Goal: Task Accomplishment & Management: Manage account settings

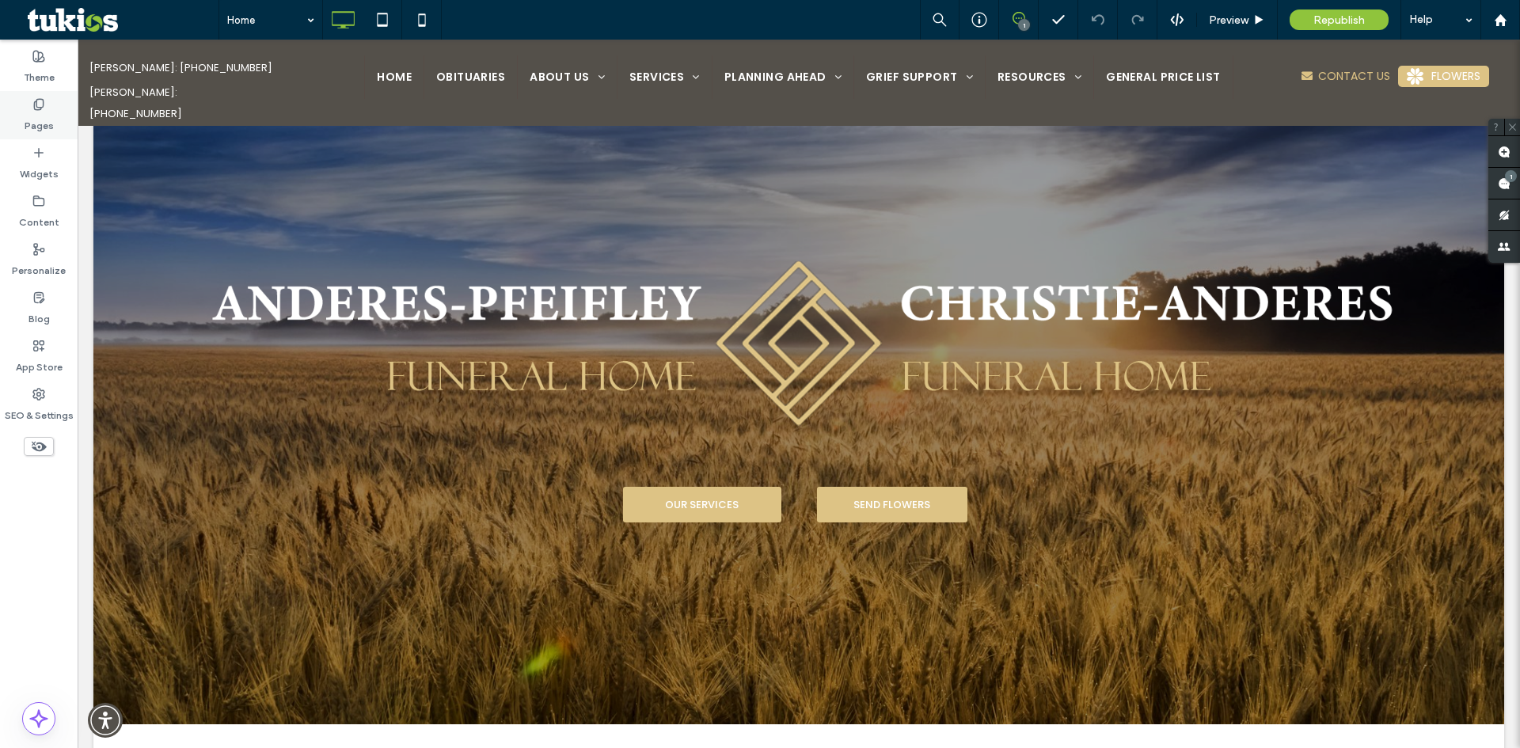
click at [27, 116] on label "Pages" at bounding box center [39, 122] width 29 height 22
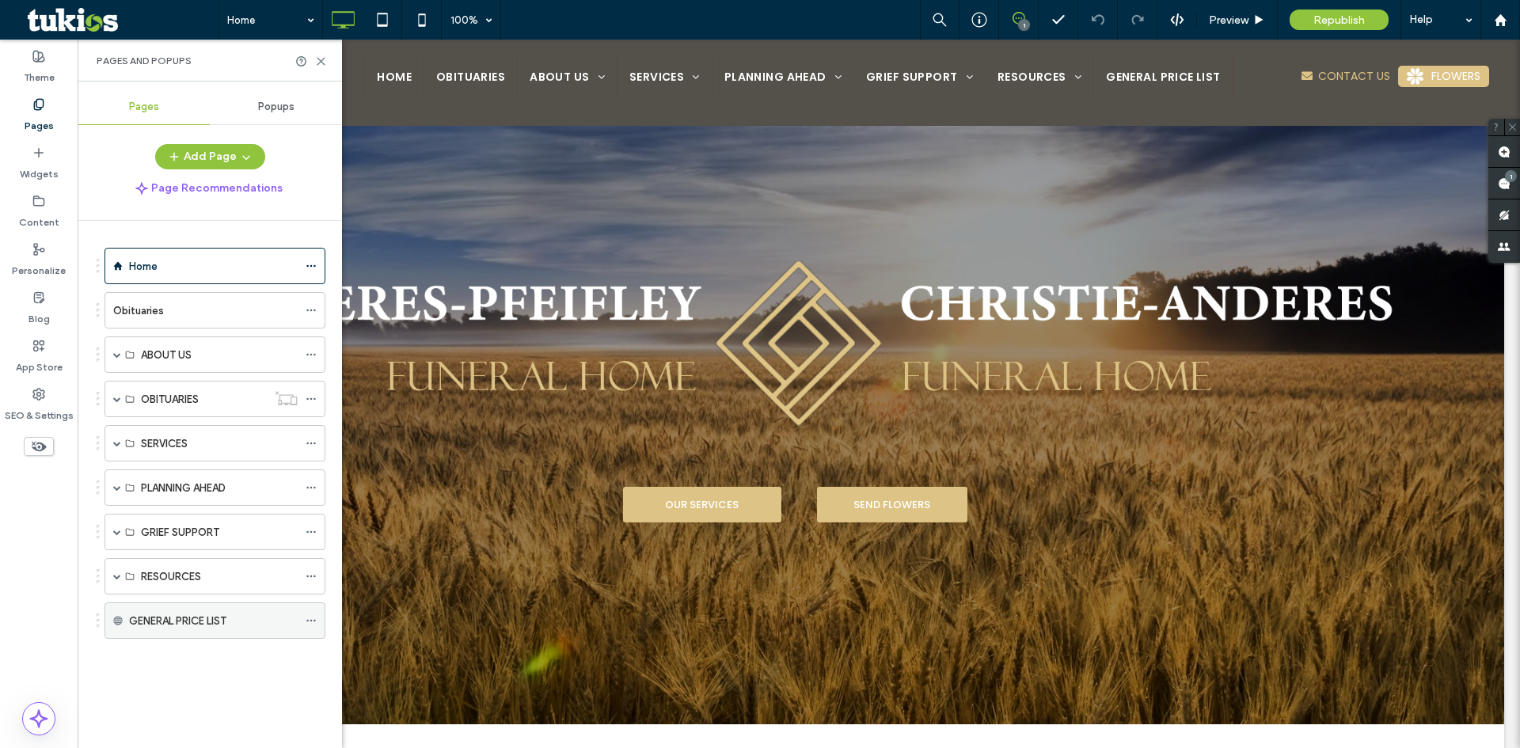
click at [233, 615] on div "GENERAL PRICE LIST" at bounding box center [213, 621] width 169 height 17
click at [309, 617] on icon at bounding box center [311, 620] width 11 height 11
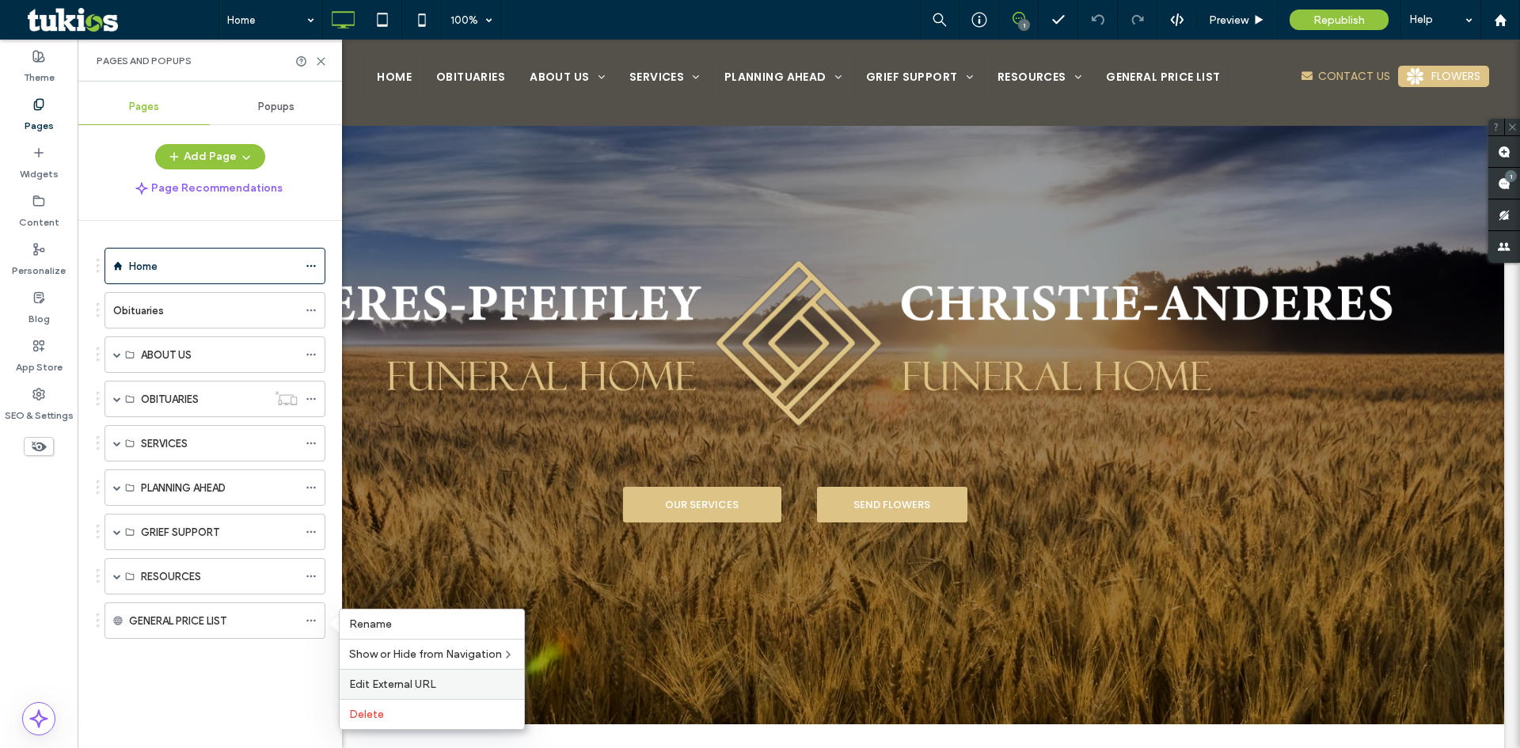
click at [429, 685] on span "Edit External URL" at bounding box center [392, 684] width 87 height 13
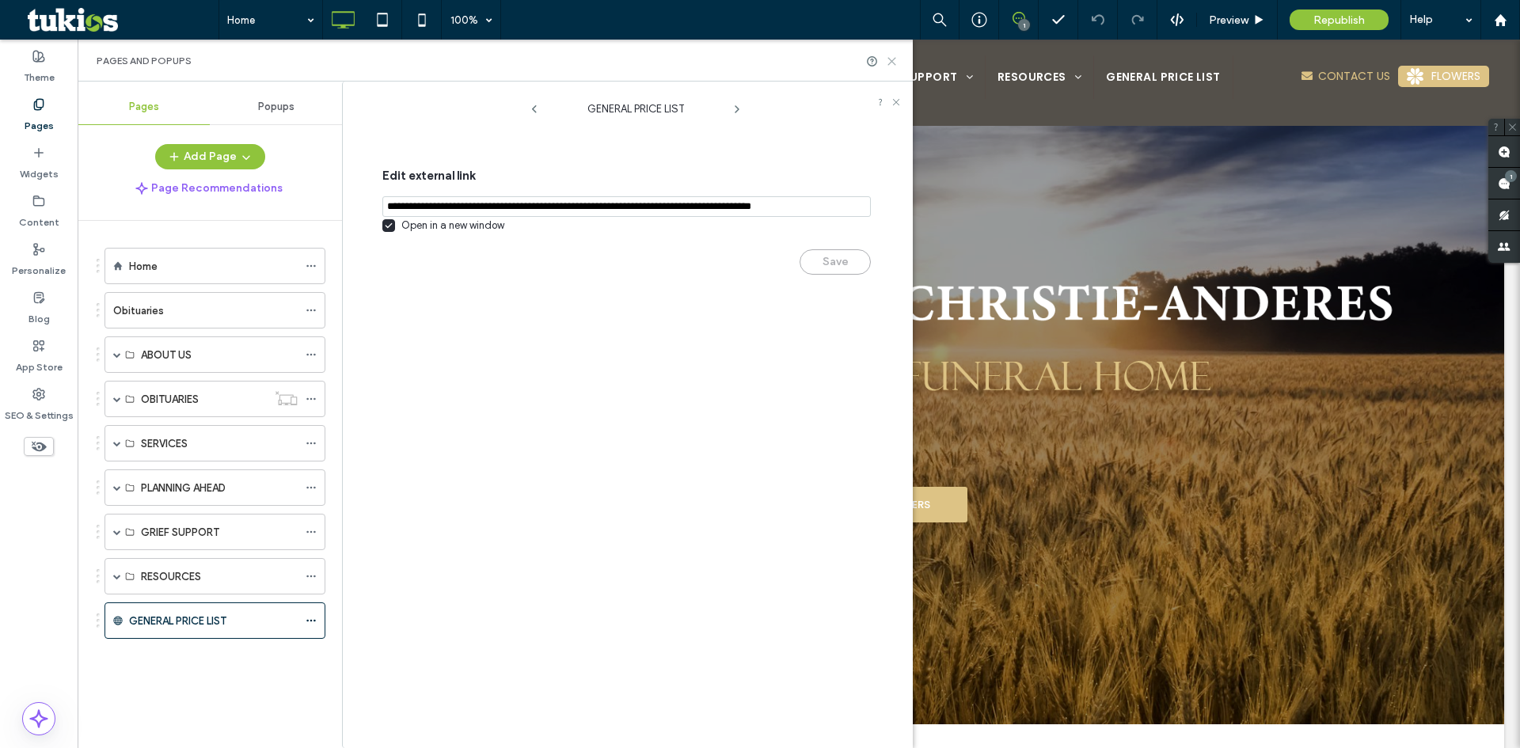
click at [892, 60] on use at bounding box center [891, 61] width 7 height 7
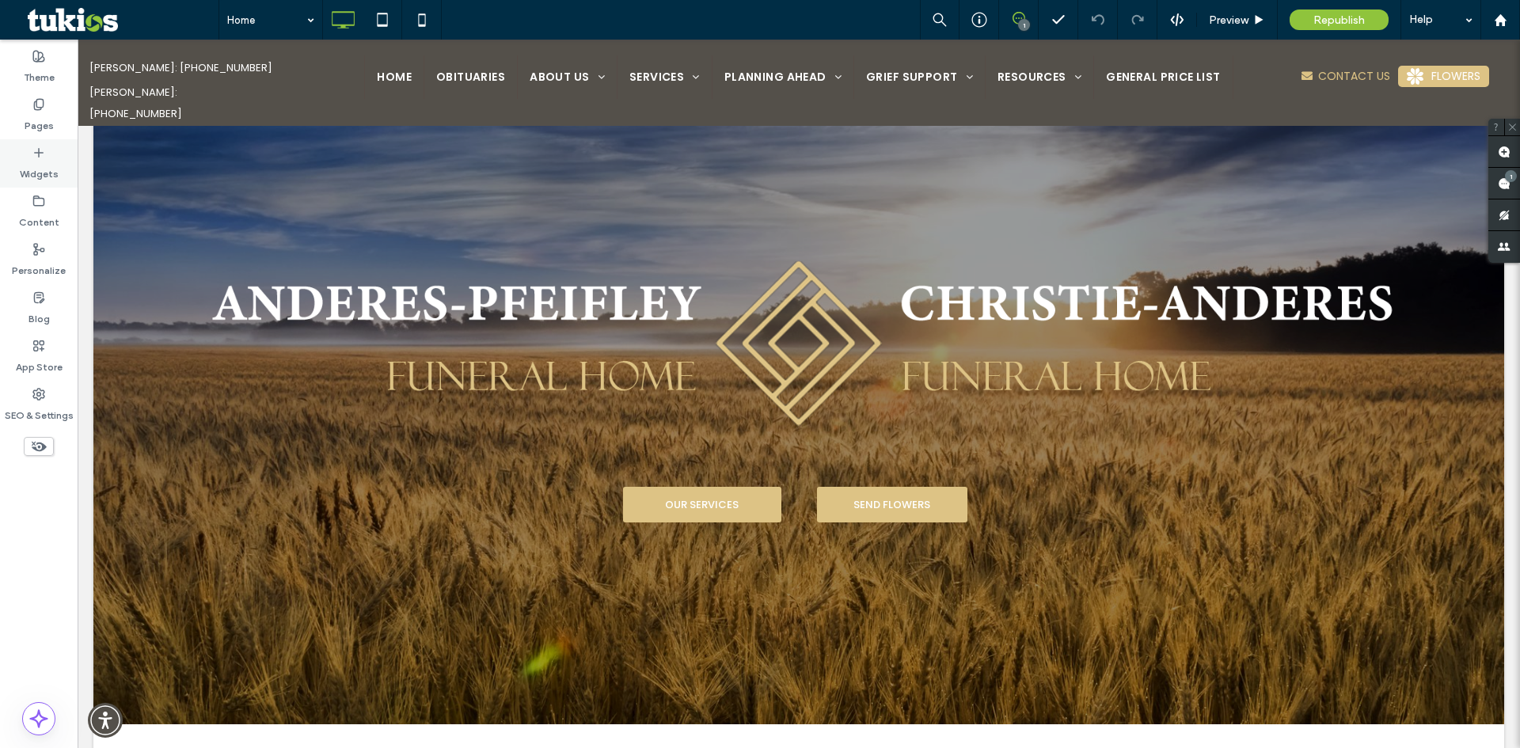
click at [44, 158] on icon at bounding box center [38, 152] width 13 height 13
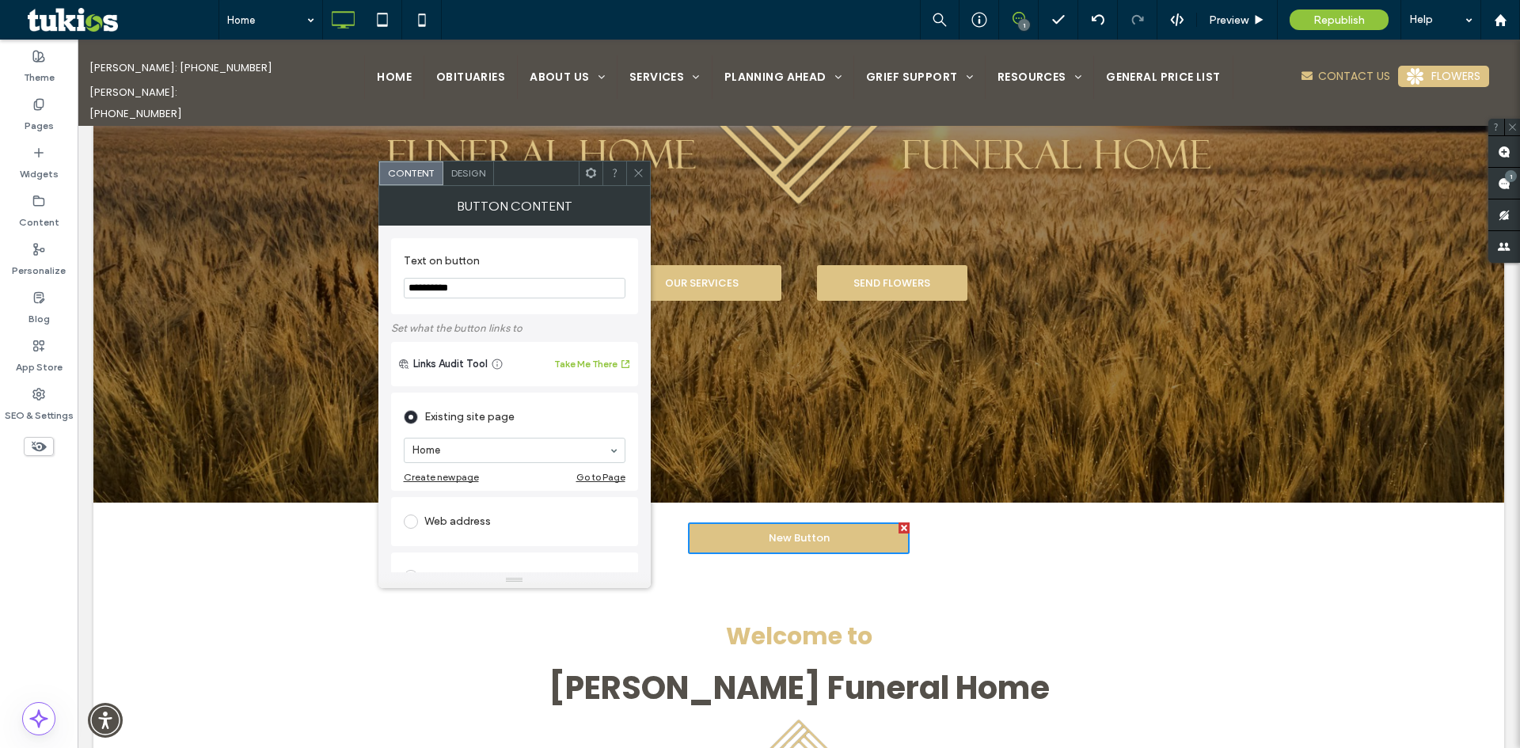
scroll to position [252, 0]
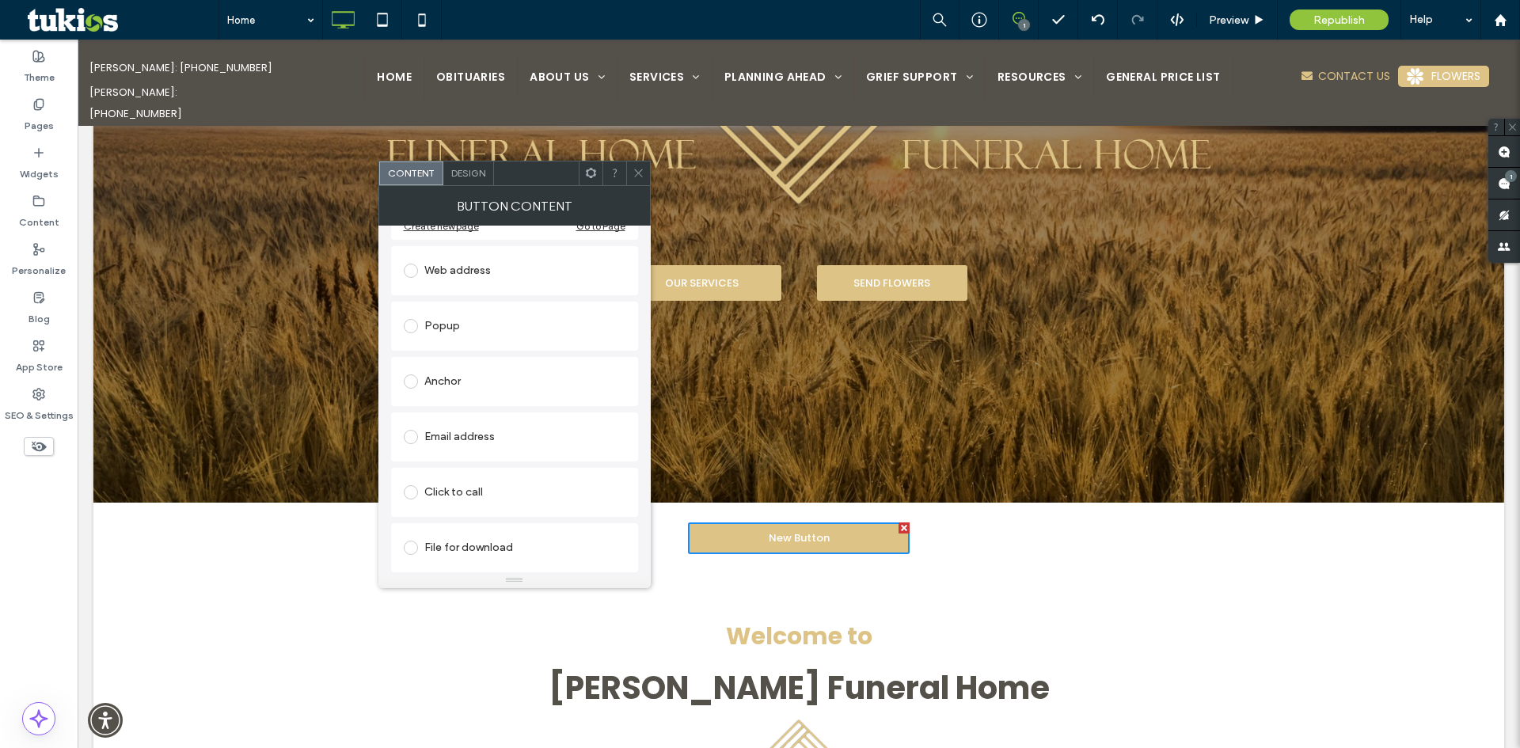
click at [454, 555] on div "File for download" at bounding box center [515, 547] width 222 height 25
click at [485, 552] on div "File" at bounding box center [514, 547] width 220 height 14
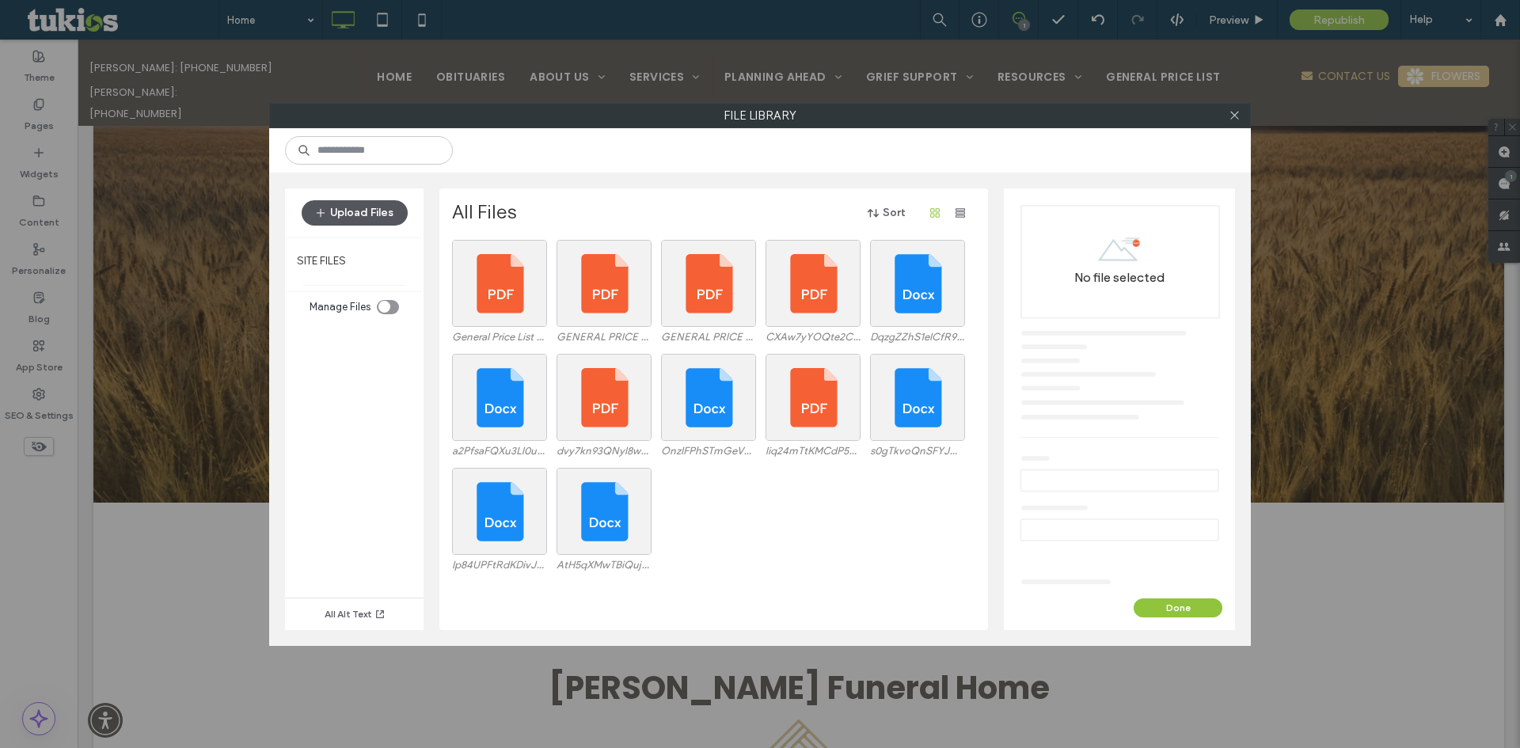
click at [344, 208] on button "Upload Files" at bounding box center [355, 212] width 106 height 25
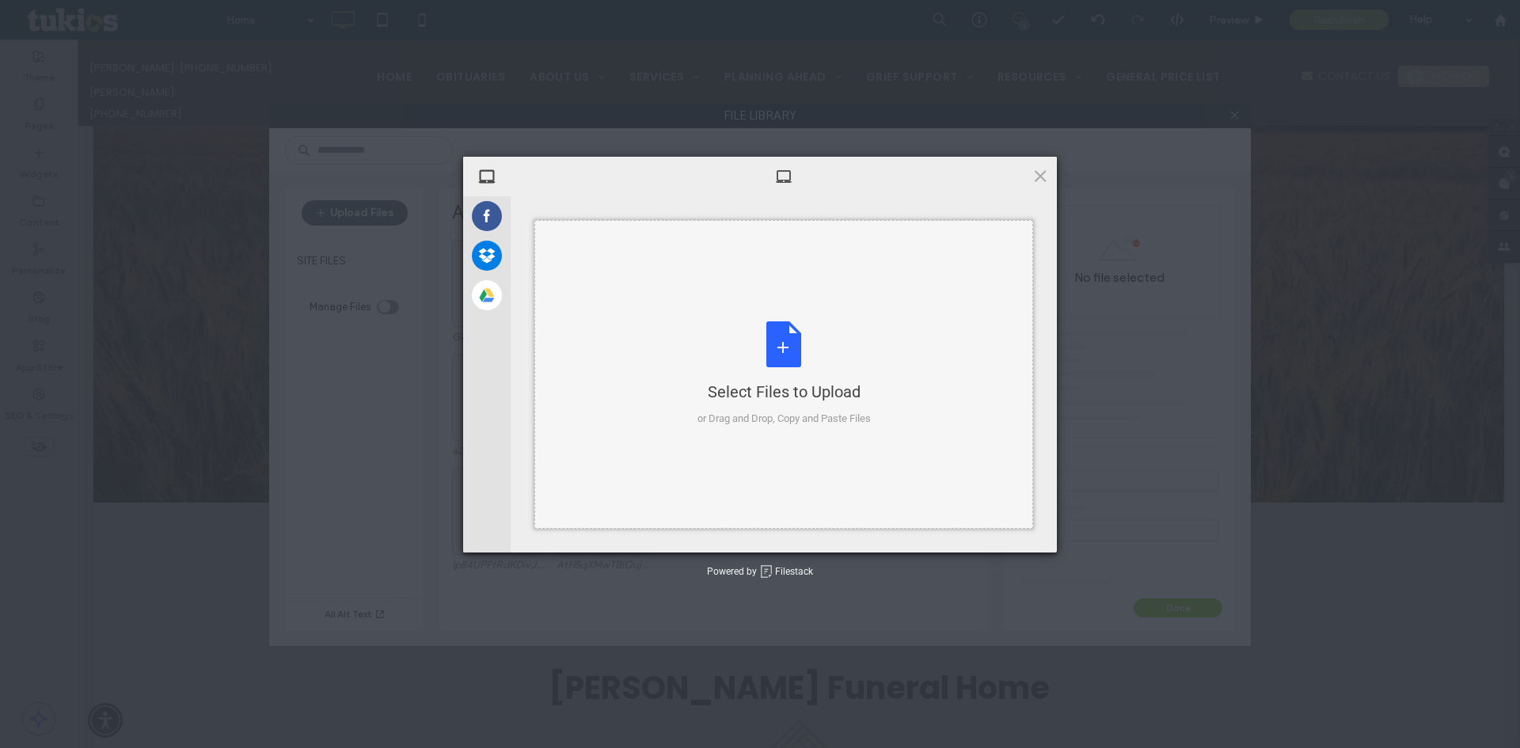
click at [798, 342] on div "Select Files to Upload or Drag and Drop, Copy and Paste Files" at bounding box center [783, 373] width 173 height 105
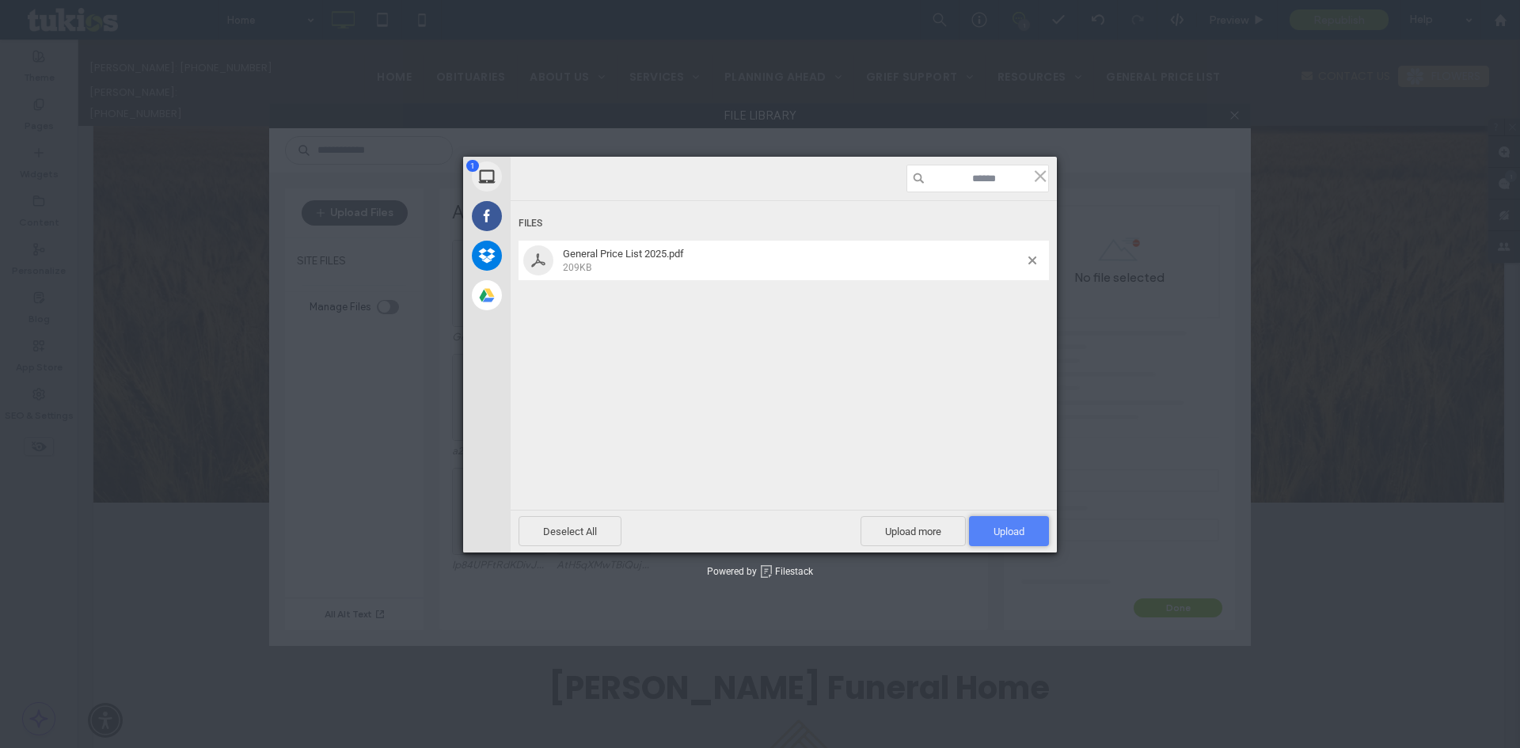
click at [1016, 528] on span "Upload 1" at bounding box center [1008, 532] width 31 height 12
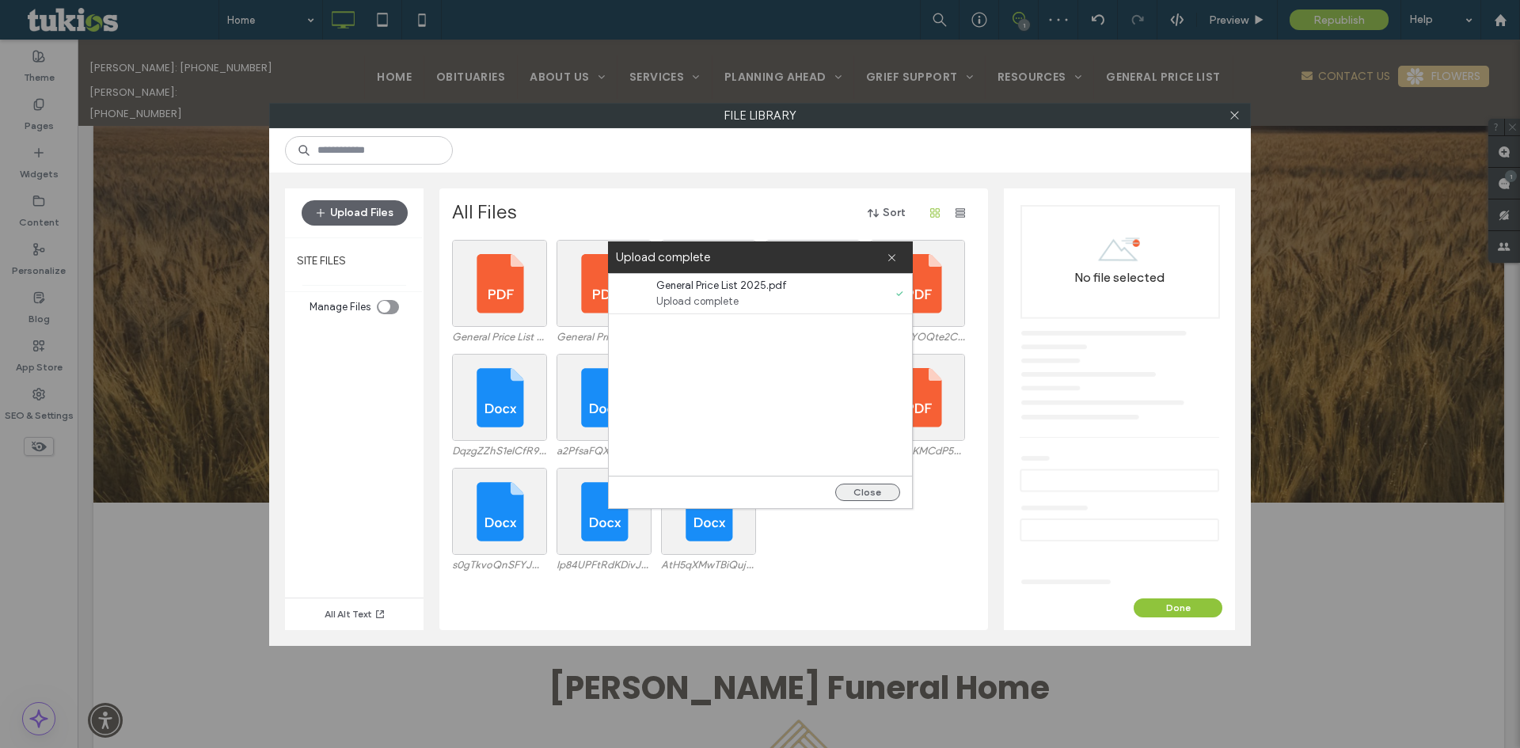
click at [864, 491] on button "Close" at bounding box center [867, 492] width 65 height 17
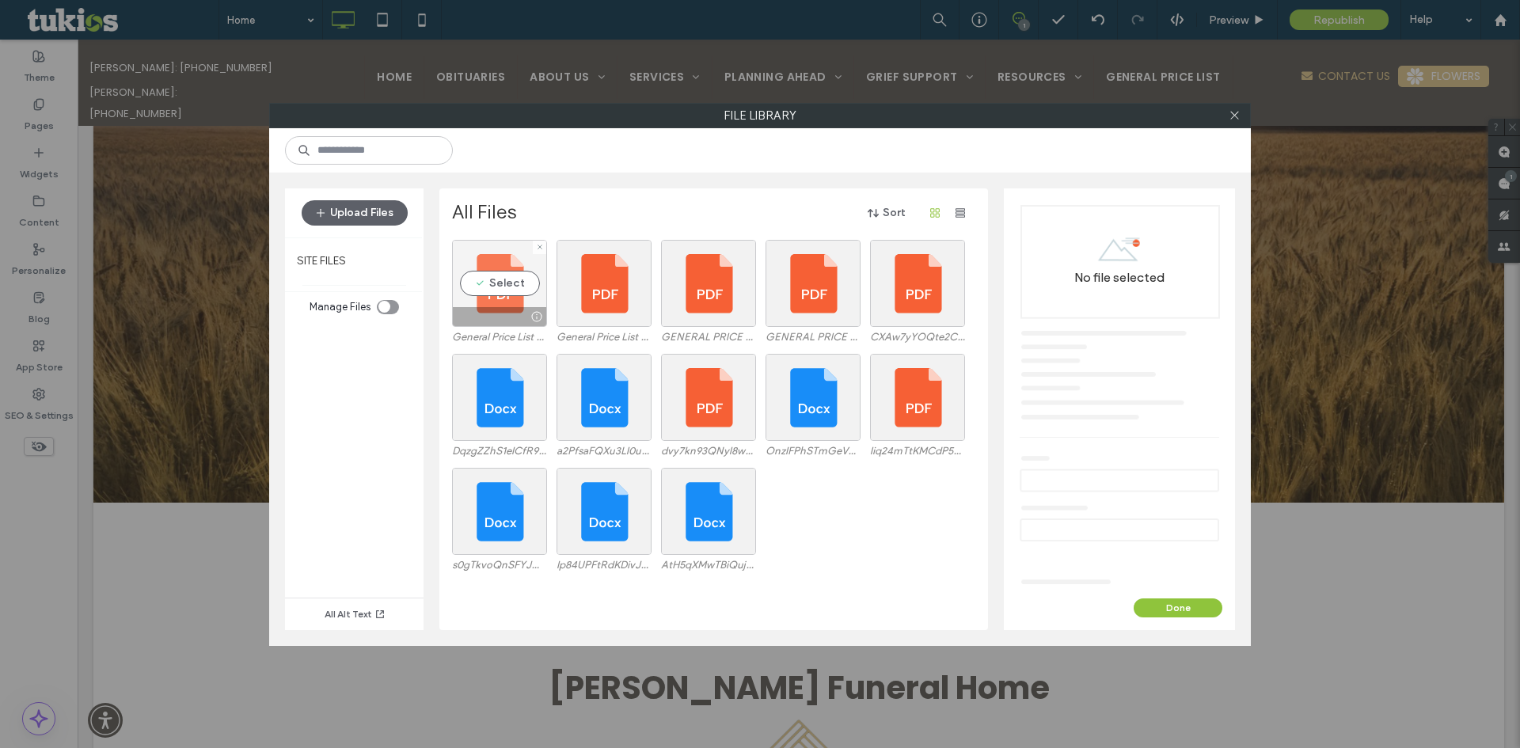
click at [503, 287] on div "Select" at bounding box center [499, 283] width 95 height 87
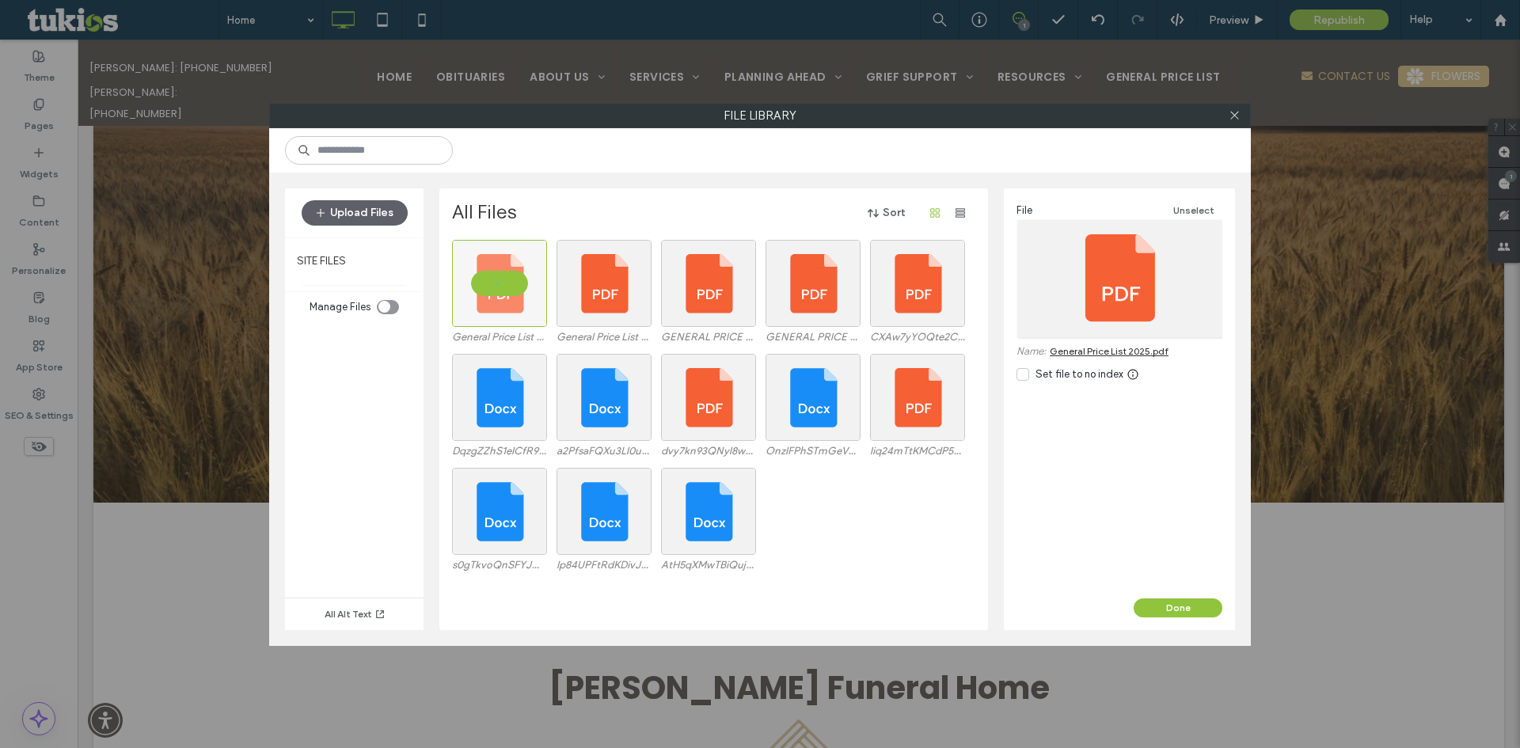
click at [1150, 350] on link "General Price List 2025.pdf" at bounding box center [1109, 351] width 119 height 12
click at [1236, 108] on span at bounding box center [1234, 116] width 12 height 24
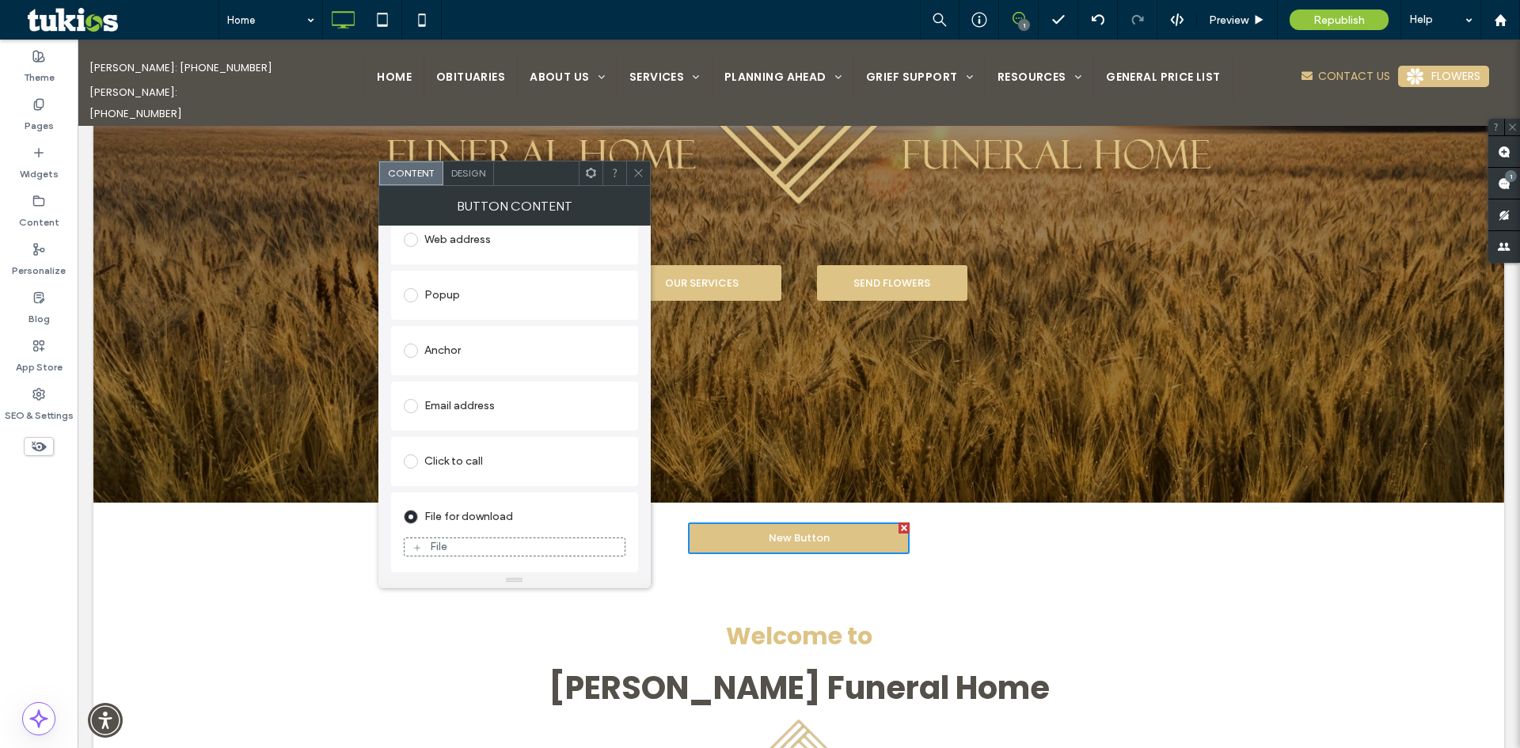
click at [632, 171] on icon at bounding box center [638, 173] width 12 height 12
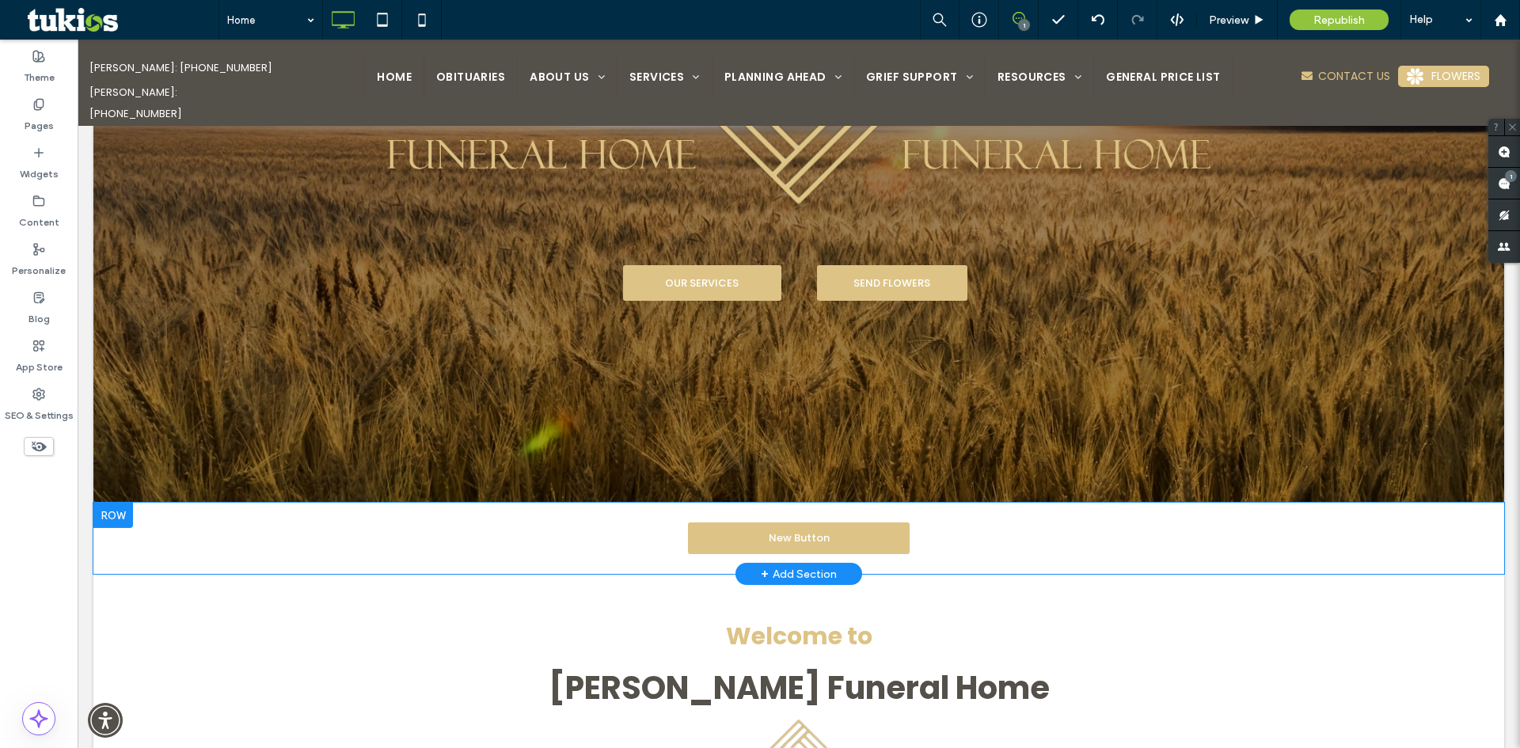
click at [113, 511] on div at bounding box center [113, 515] width 40 height 25
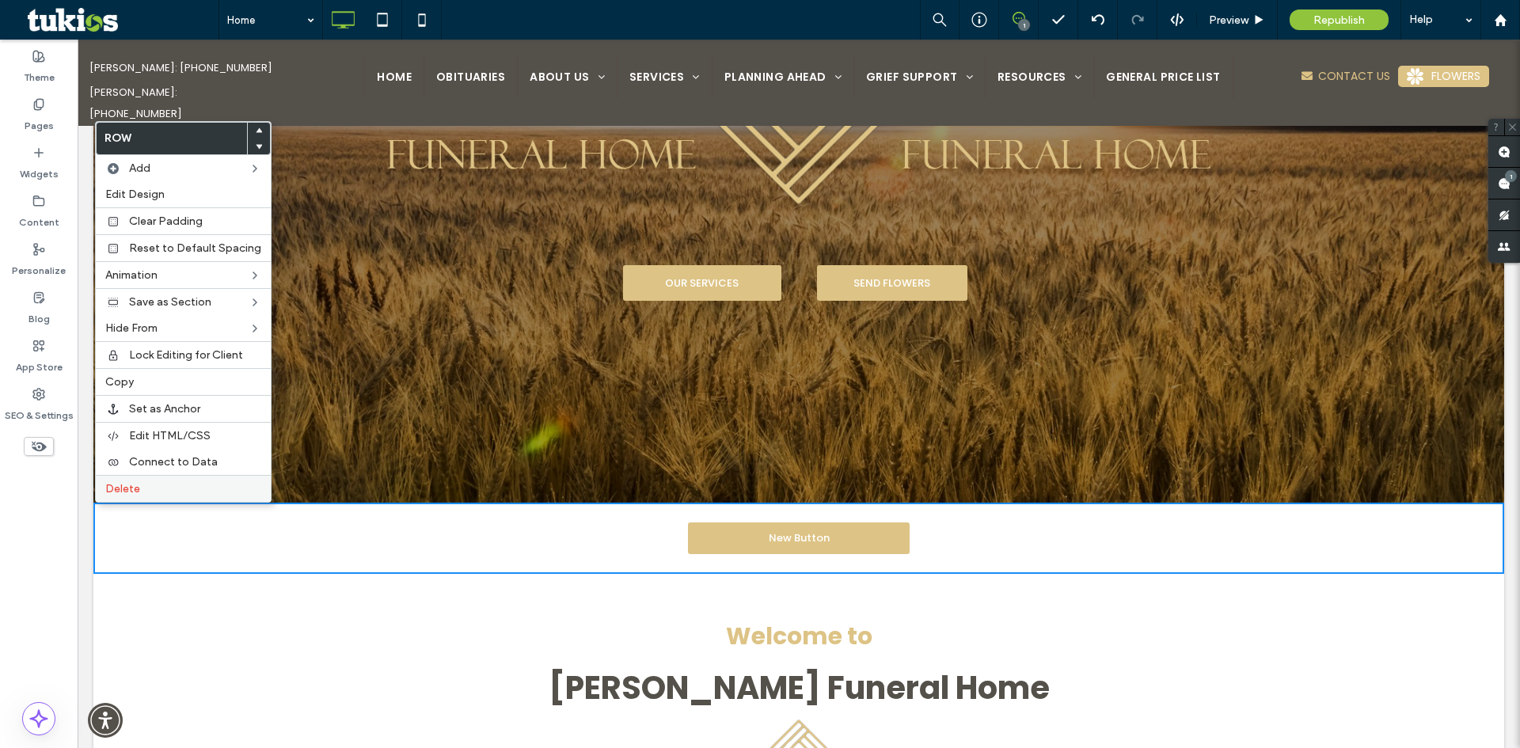
click at [161, 493] on label "Delete" at bounding box center [183, 488] width 156 height 13
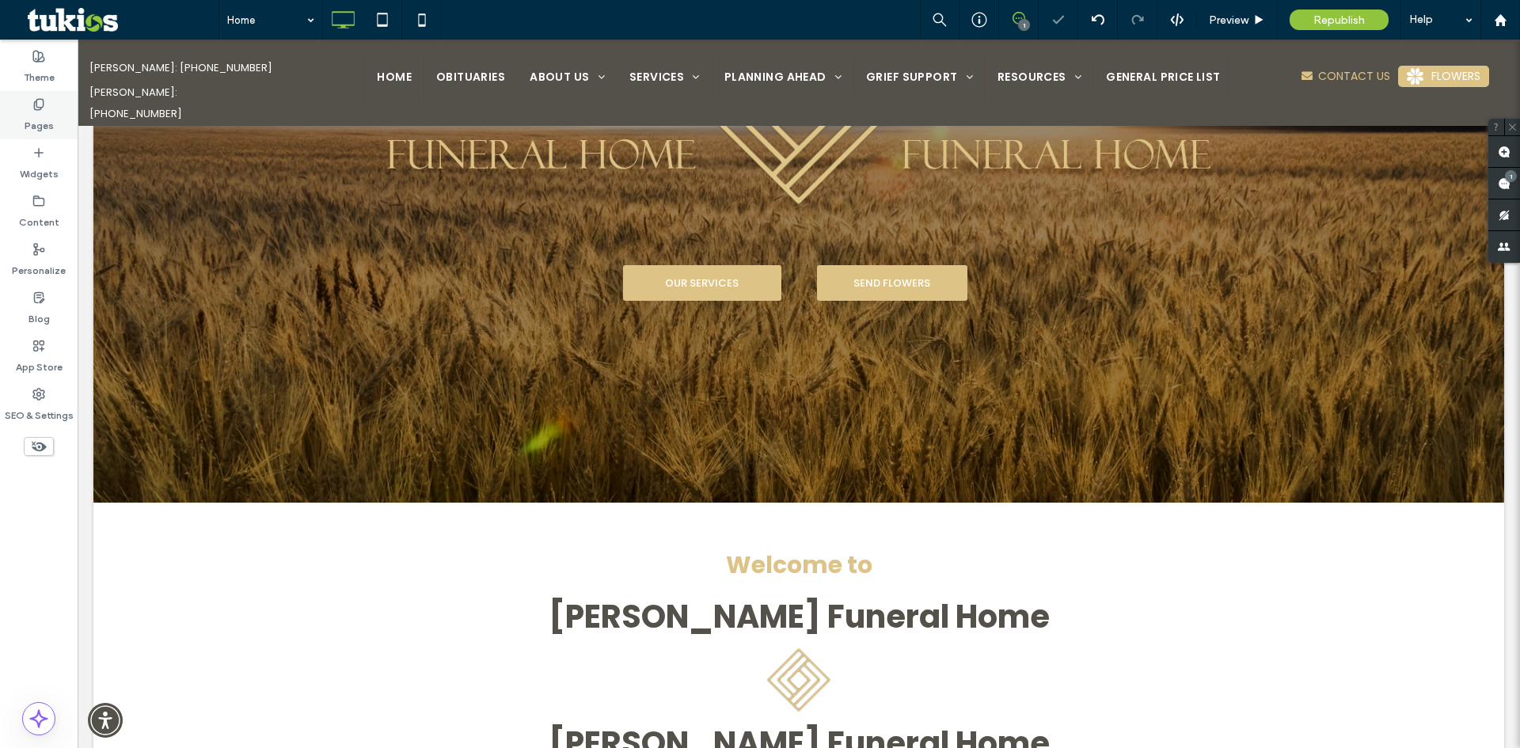
click at [40, 101] on icon at bounding box center [38, 104] width 13 height 13
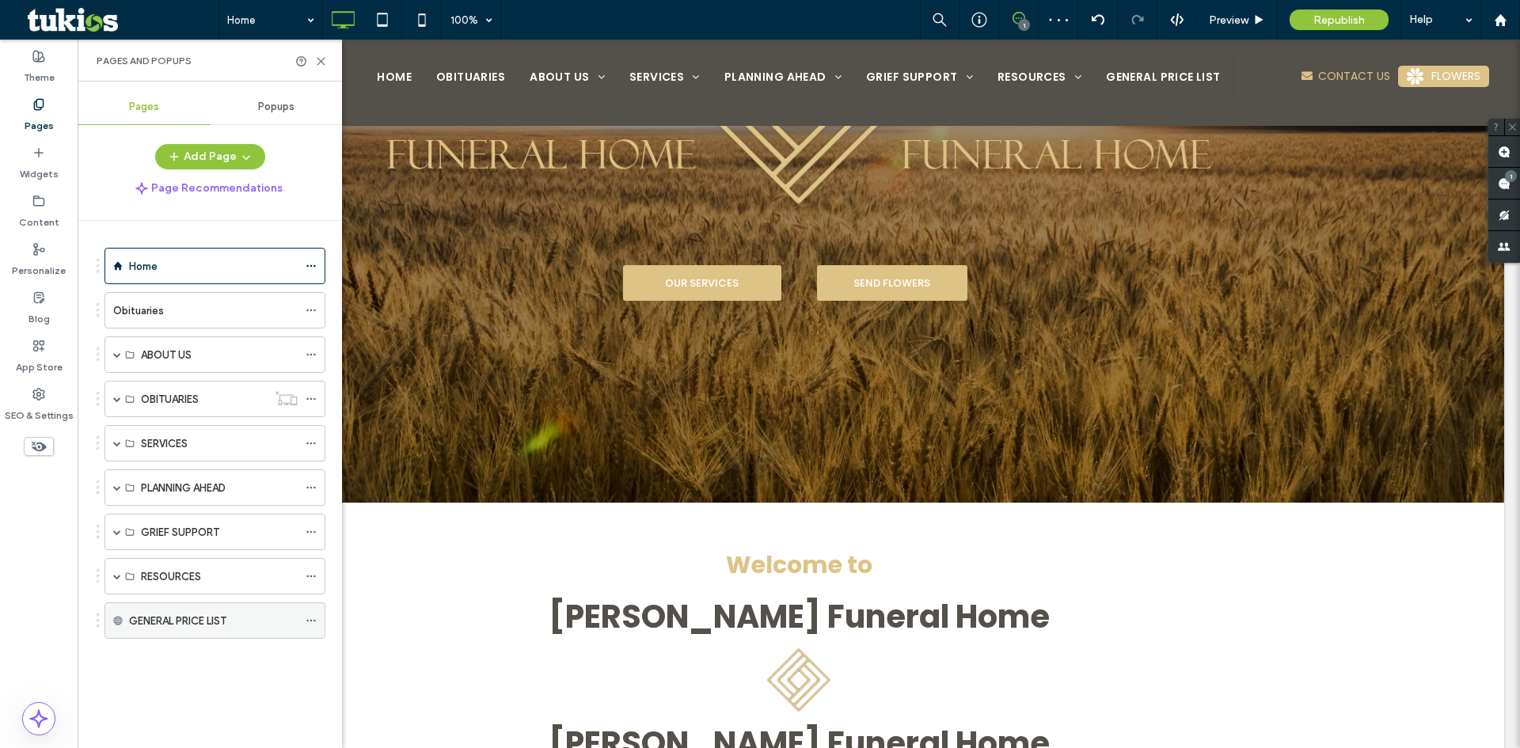
click at [311, 613] on span at bounding box center [311, 621] width 11 height 24
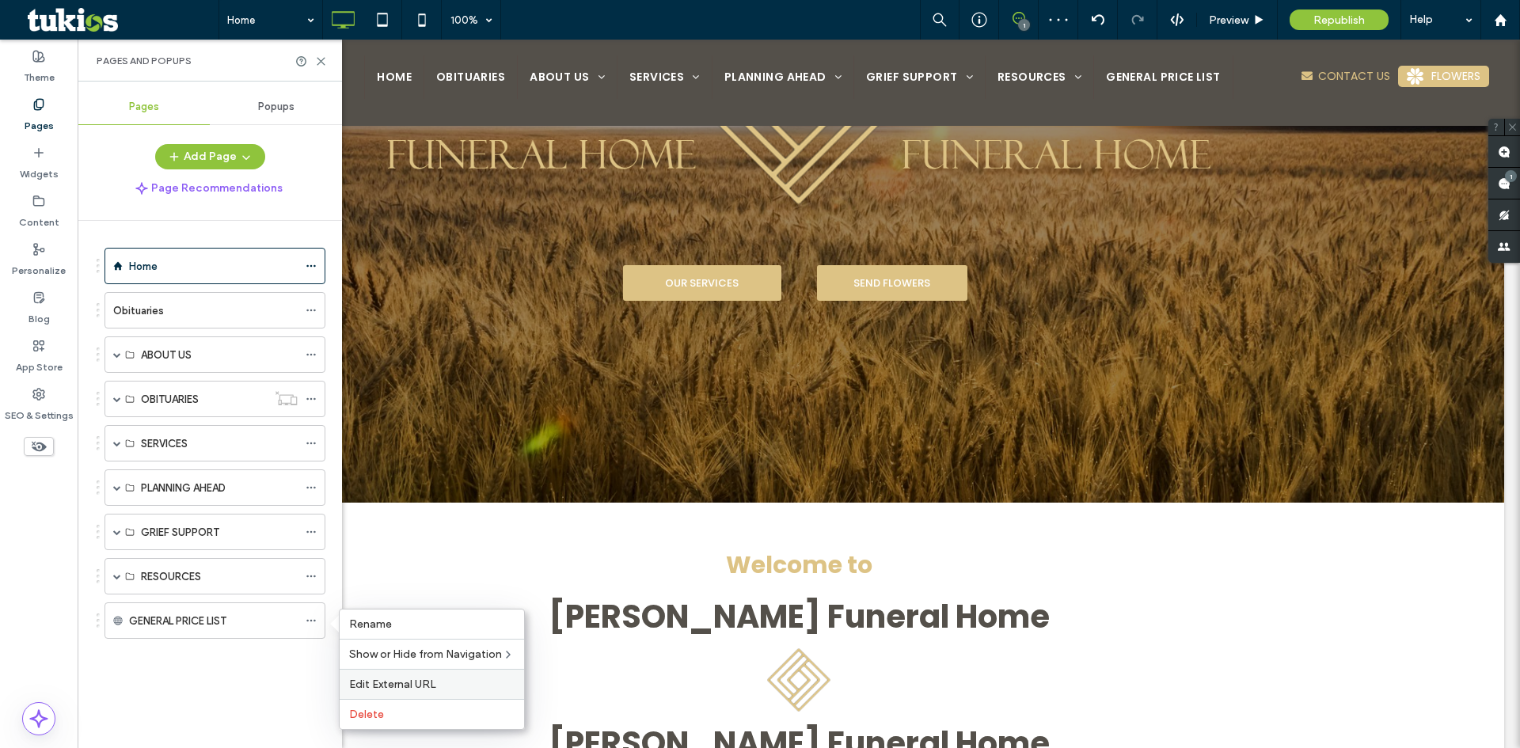
click at [416, 681] on span "Edit External URL" at bounding box center [392, 684] width 87 height 13
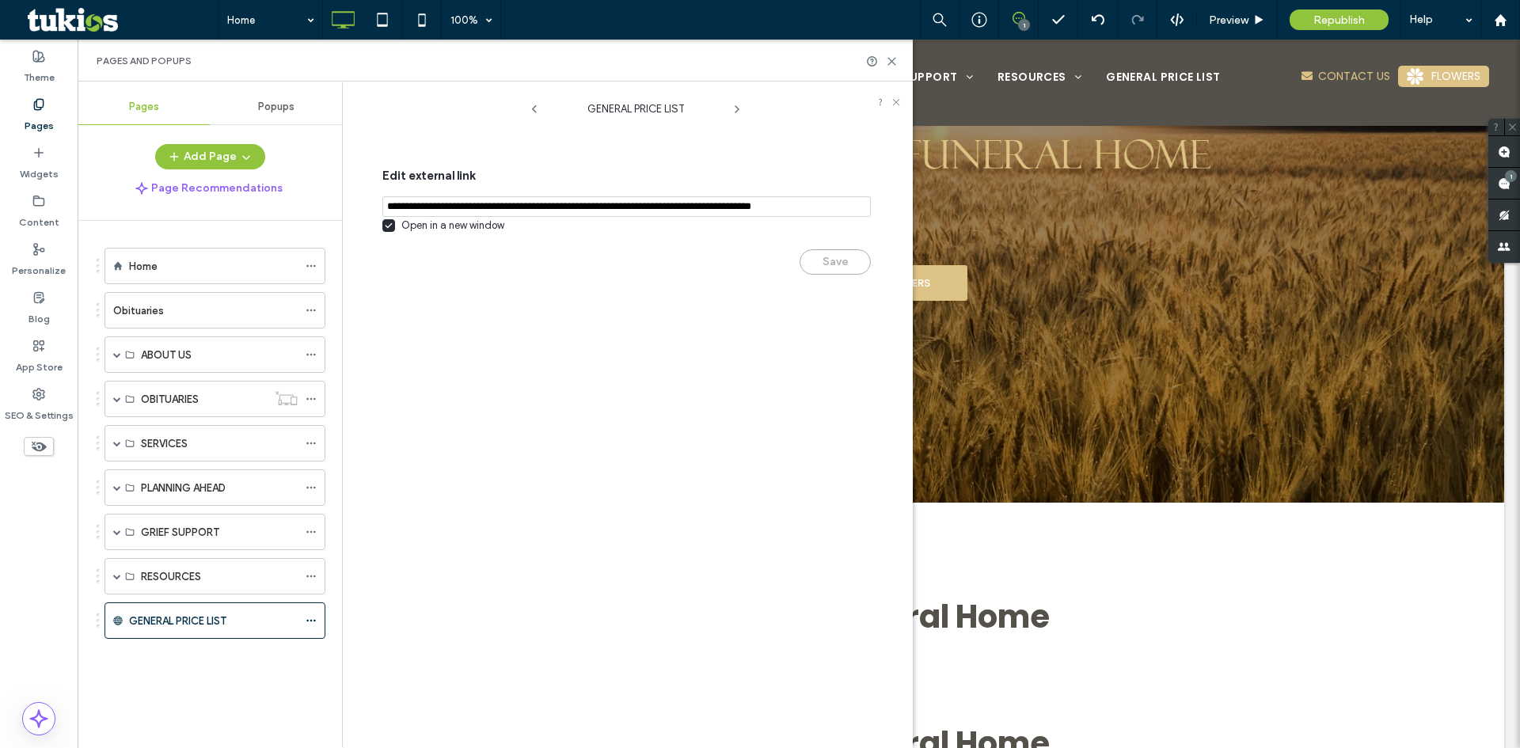
click at [511, 203] on input "notEmpty,url" at bounding box center [626, 206] width 488 height 21
paste input "**********"
type input "**********"
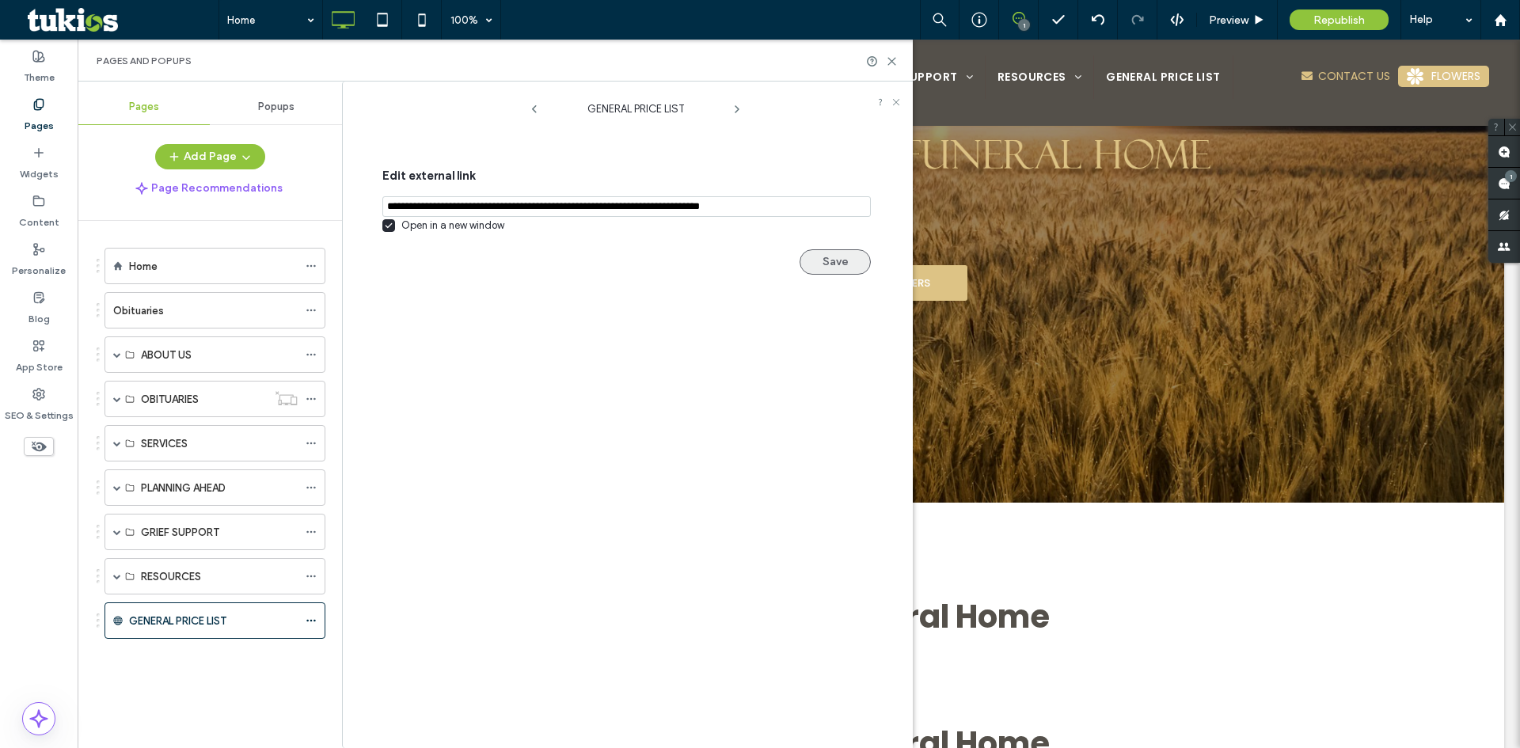
click at [845, 260] on button "Save" at bounding box center [834, 261] width 71 height 25
click at [629, 214] on input "notEmpty,url" at bounding box center [626, 206] width 488 height 21
click at [891, 66] on icon at bounding box center [892, 61] width 12 height 12
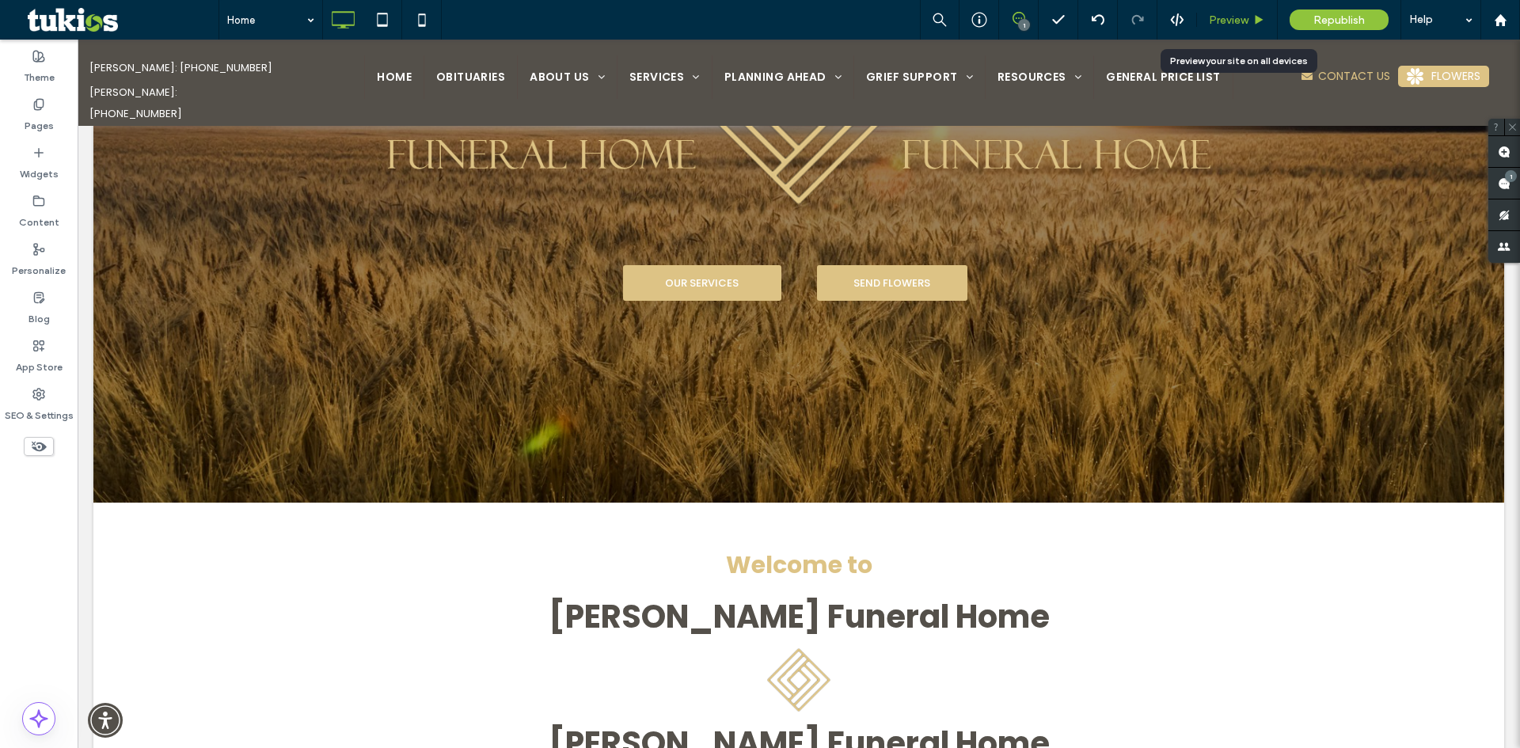
click at [1214, 15] on span "Preview" at bounding box center [1229, 19] width 40 height 13
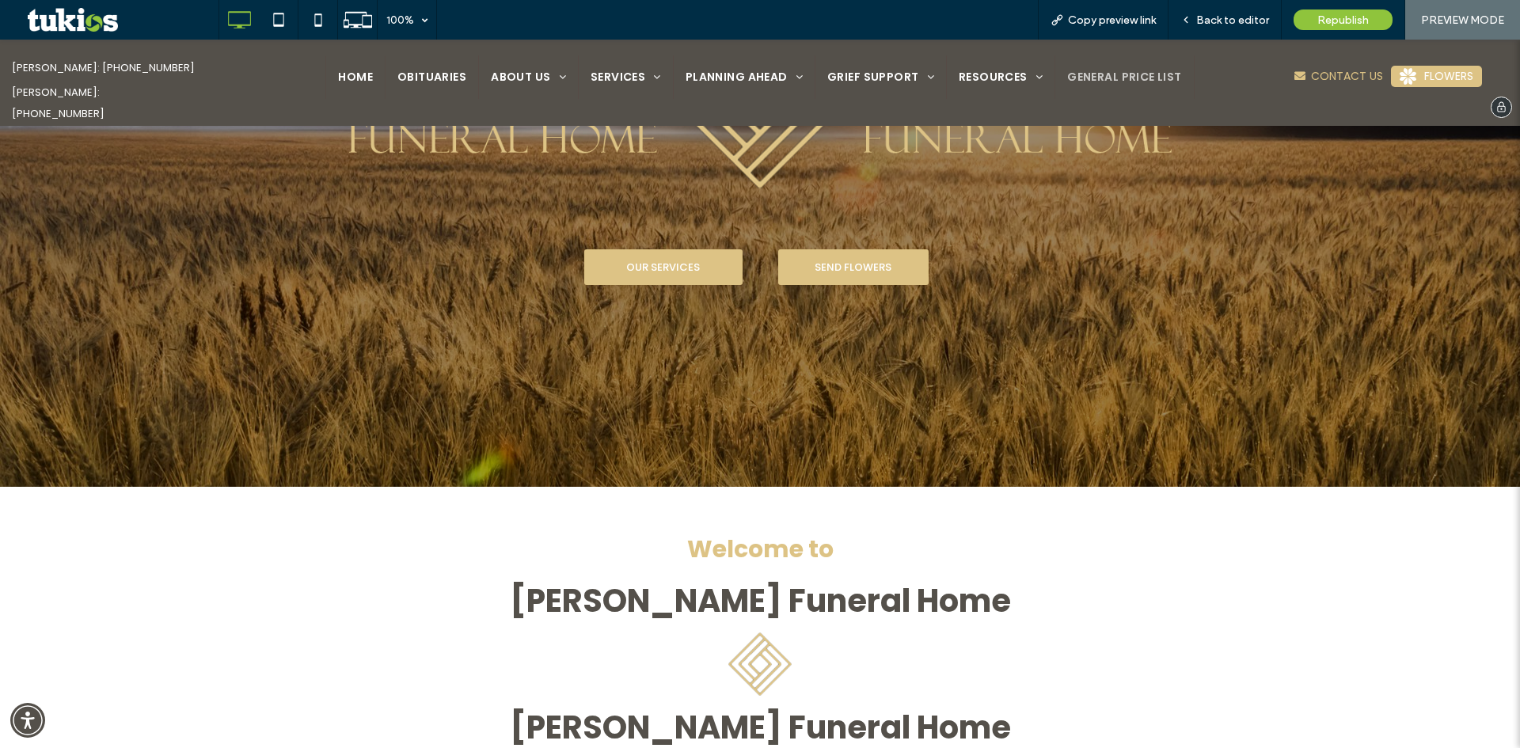
click at [1111, 76] on span "GENERAL PRICE LIST" at bounding box center [1124, 77] width 115 height 17
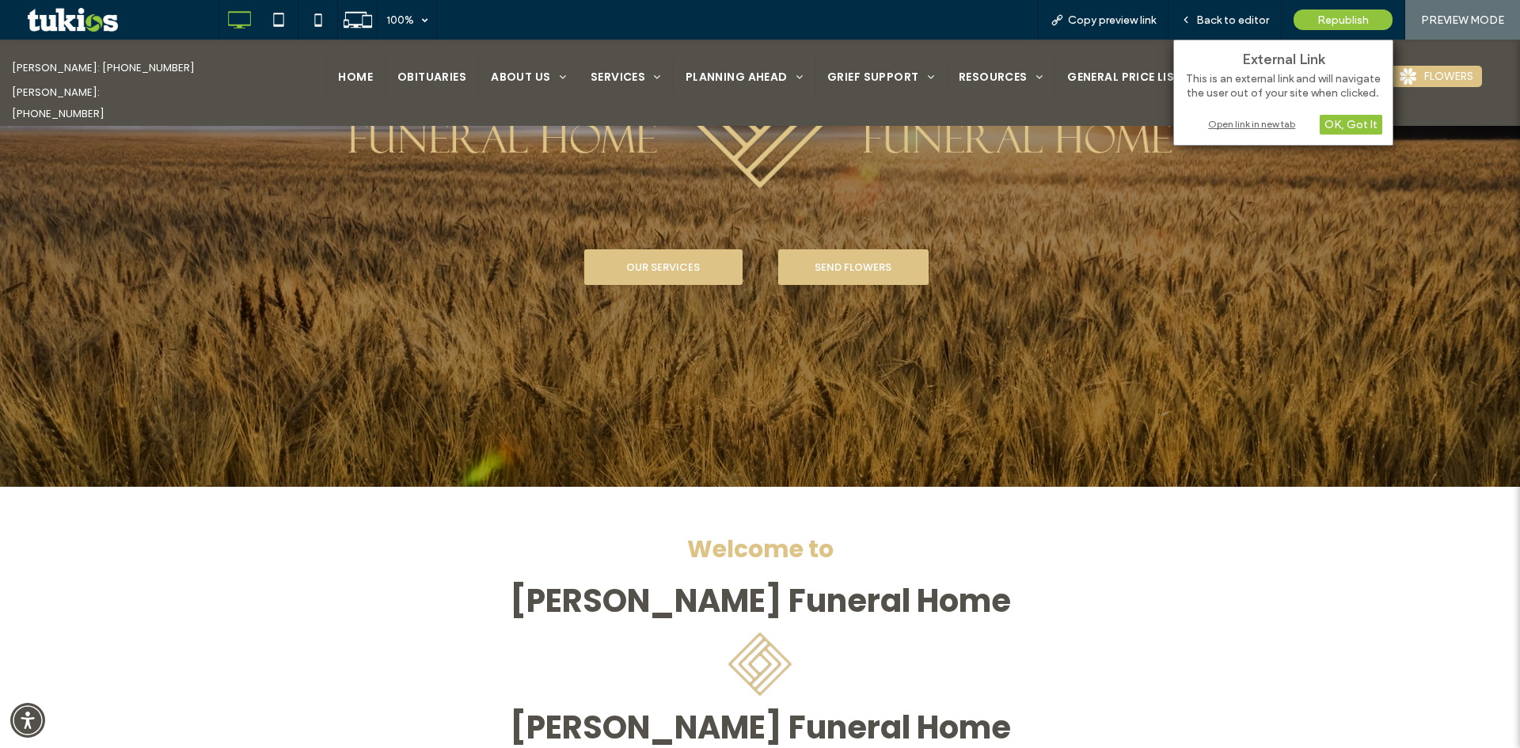
click at [1234, 124] on div "Open link in new tab" at bounding box center [1283, 124] width 198 height 17
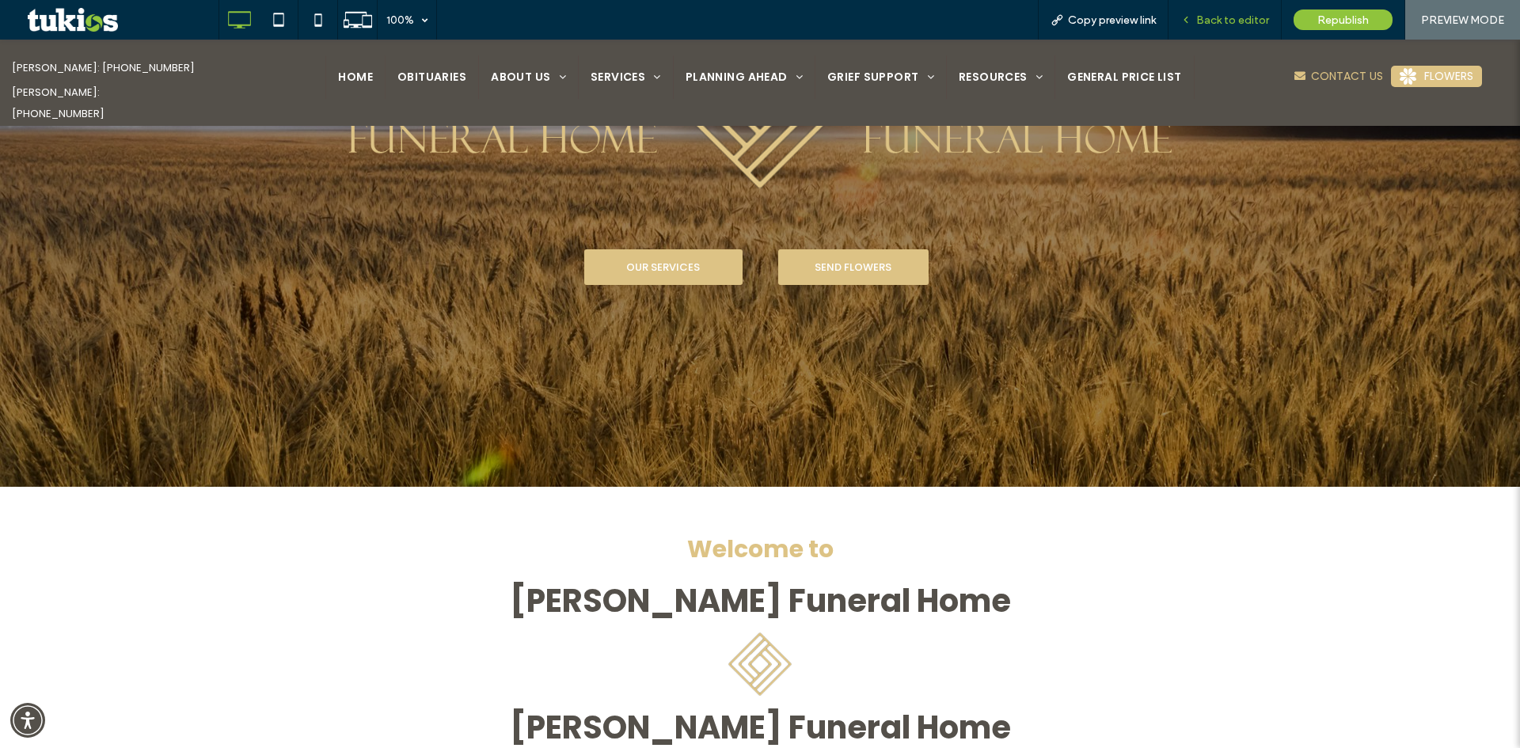
click at [1213, 26] on span "Back to editor" at bounding box center [1232, 19] width 73 height 13
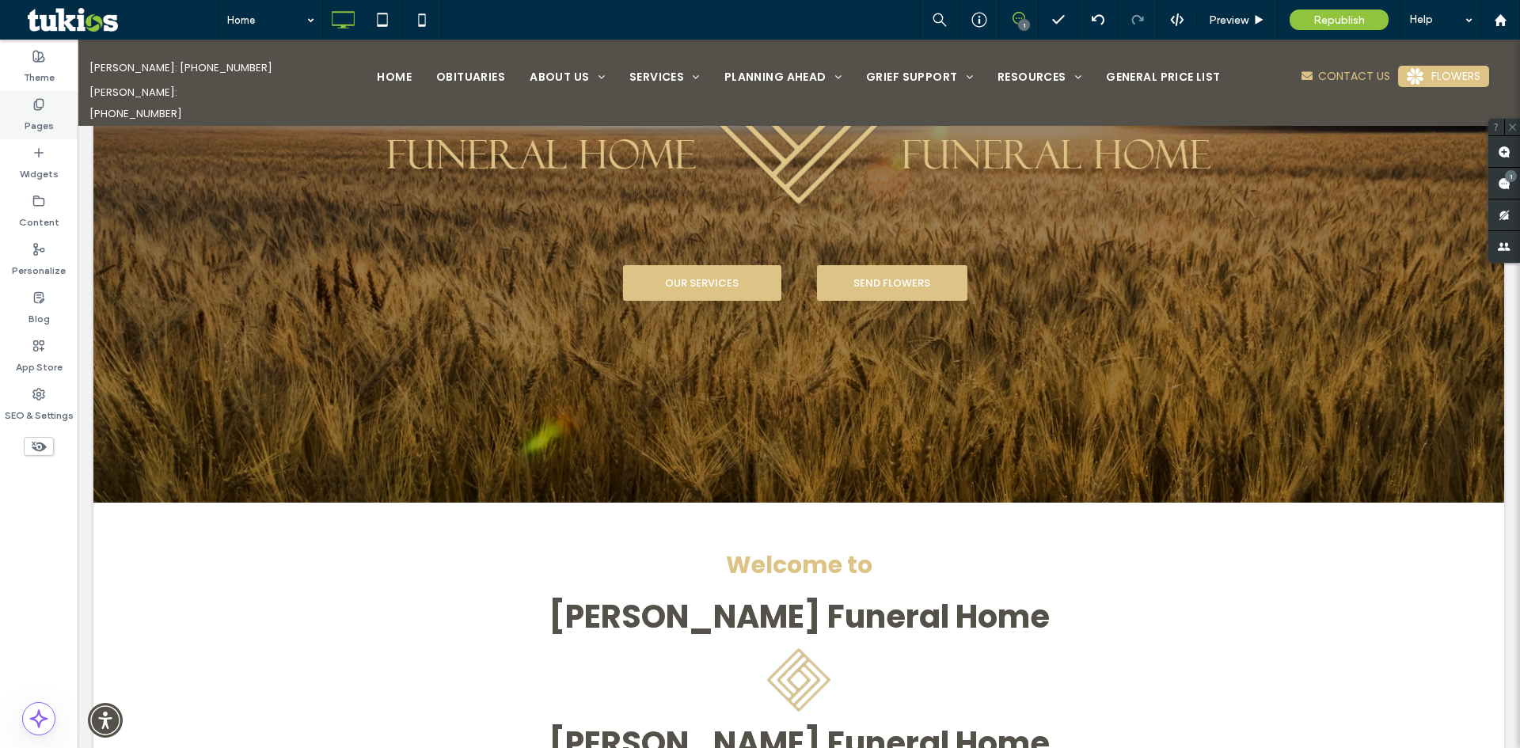
click at [46, 109] on div "Pages" at bounding box center [39, 115] width 78 height 48
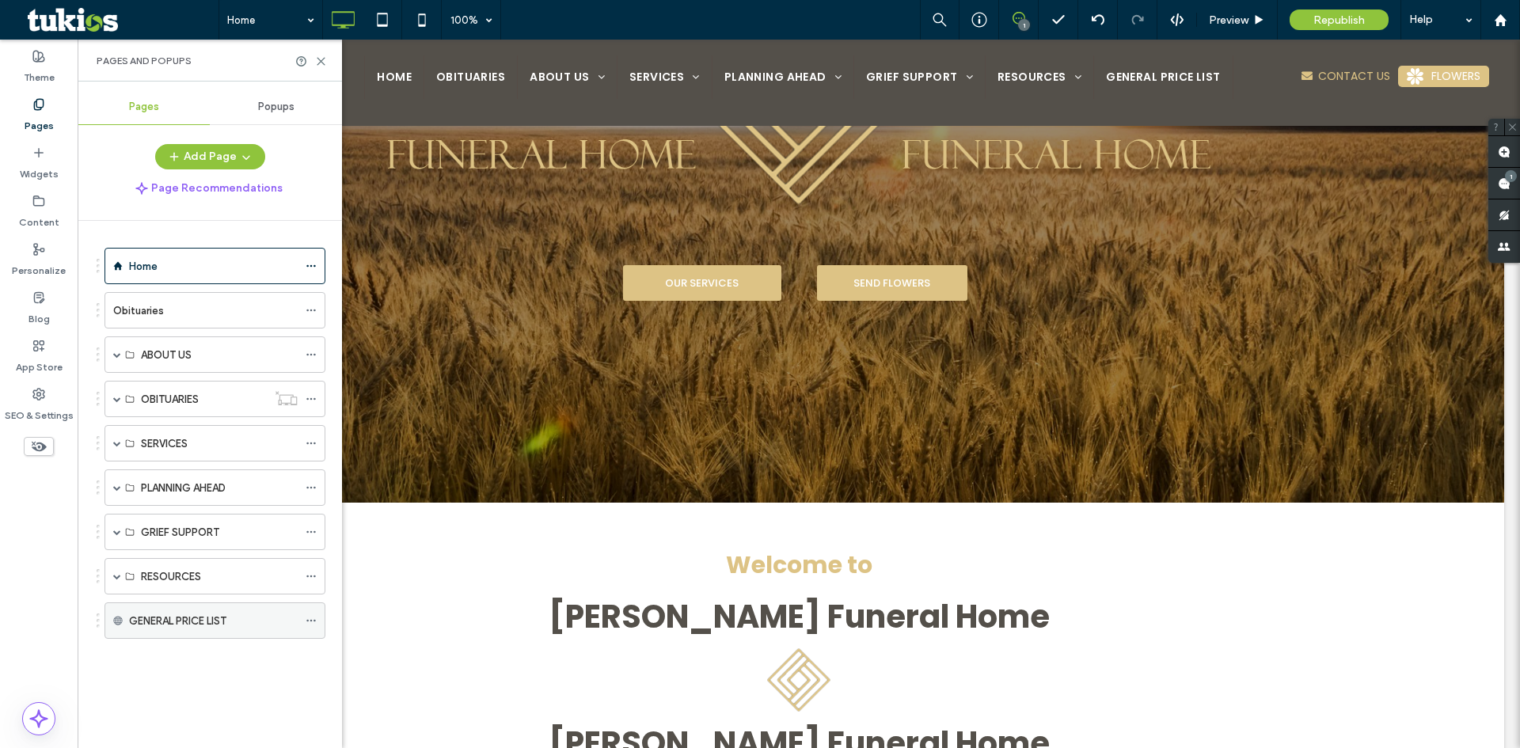
click at [310, 621] on use at bounding box center [310, 621] width 9 height 2
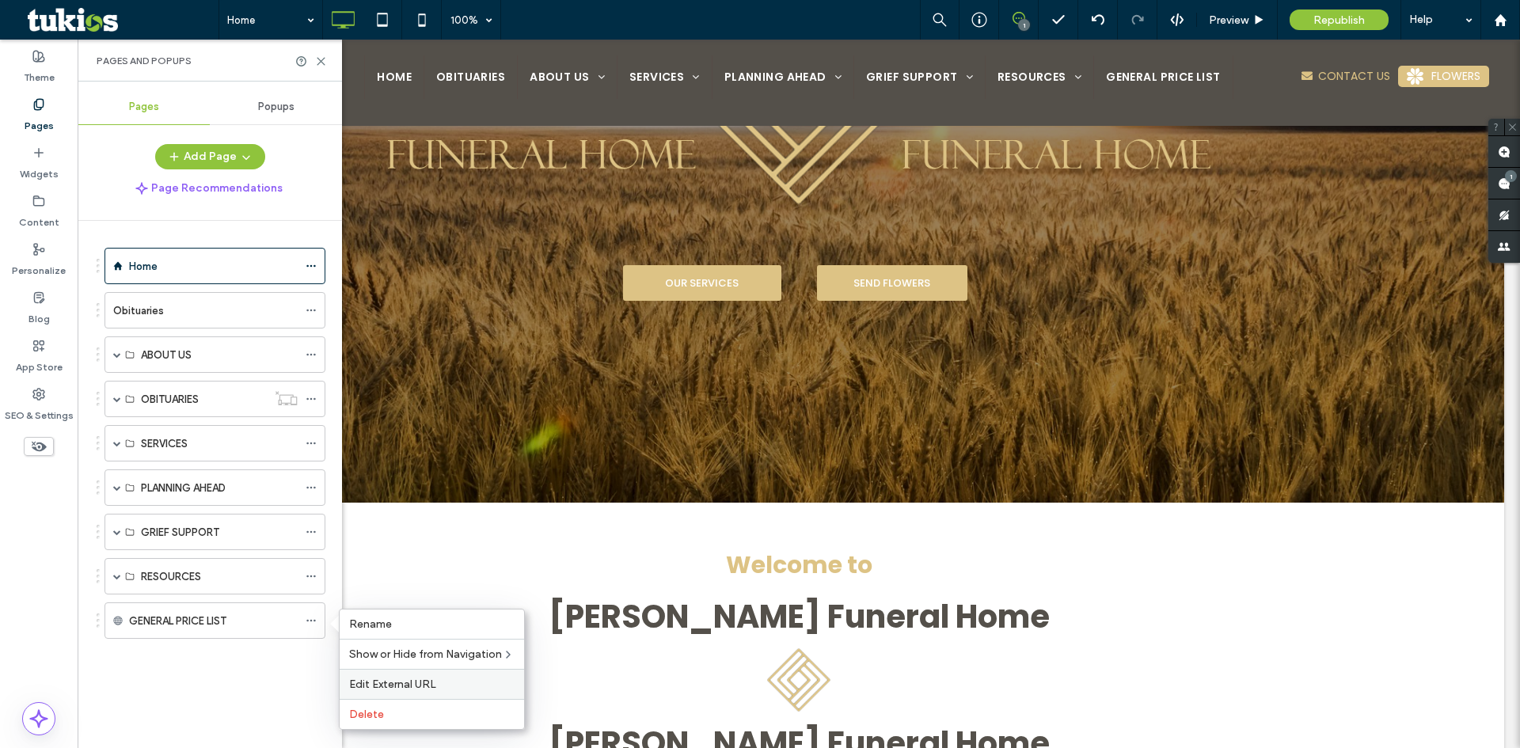
click at [431, 677] on div "Edit External URL" at bounding box center [432, 684] width 184 height 30
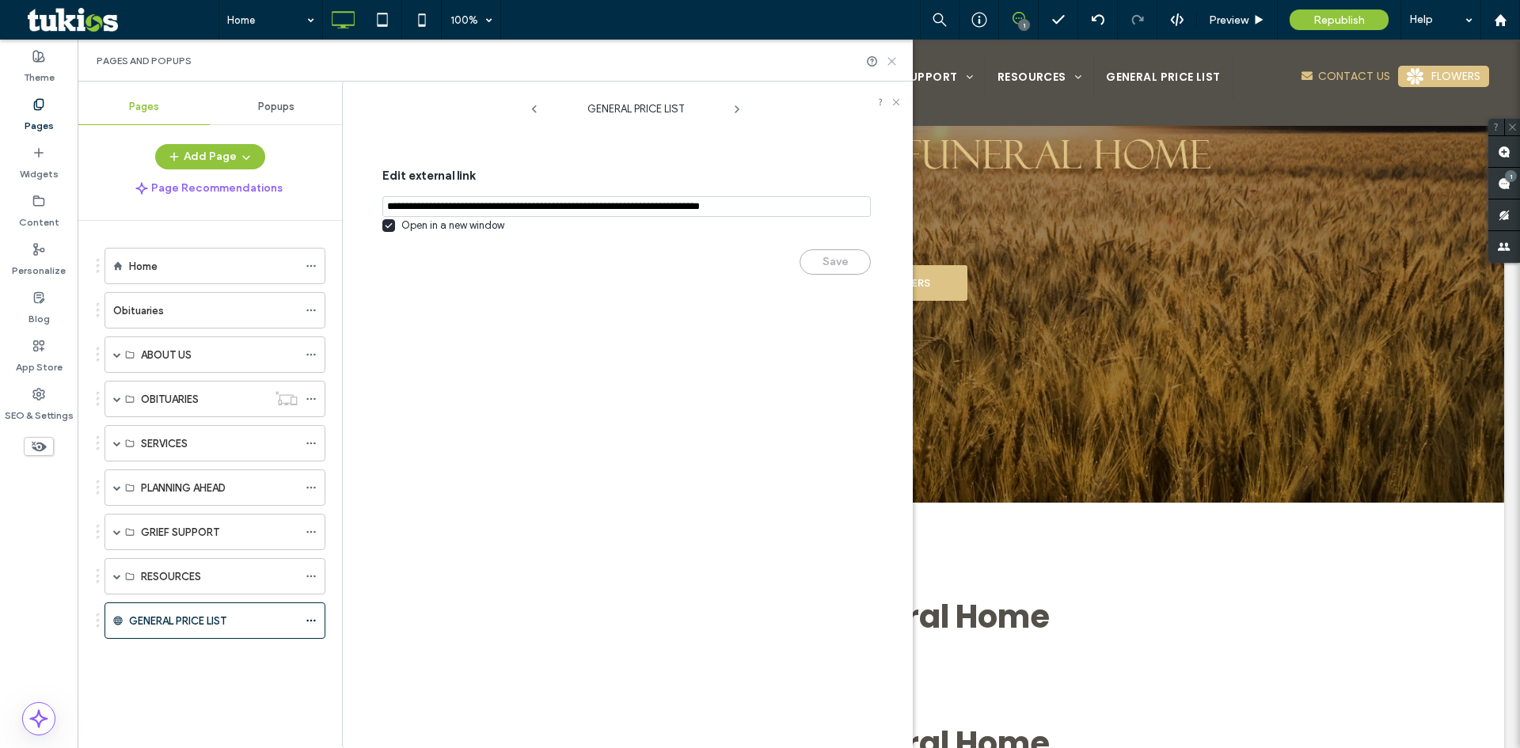
click at [888, 56] on icon at bounding box center [892, 61] width 12 height 12
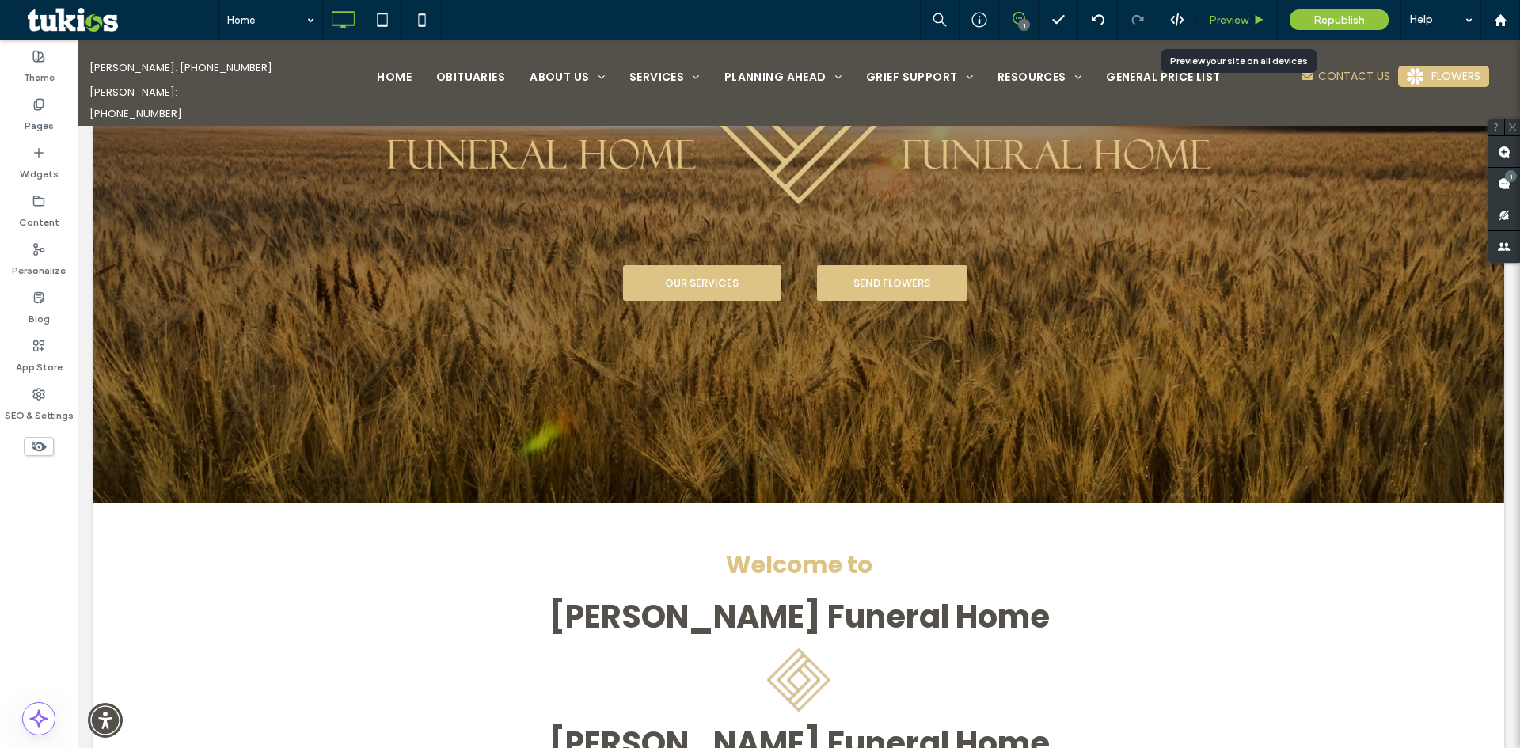
click at [1237, 27] on div "Preview" at bounding box center [1237, 20] width 81 height 40
click at [32, 121] on label "Pages" at bounding box center [39, 122] width 29 height 22
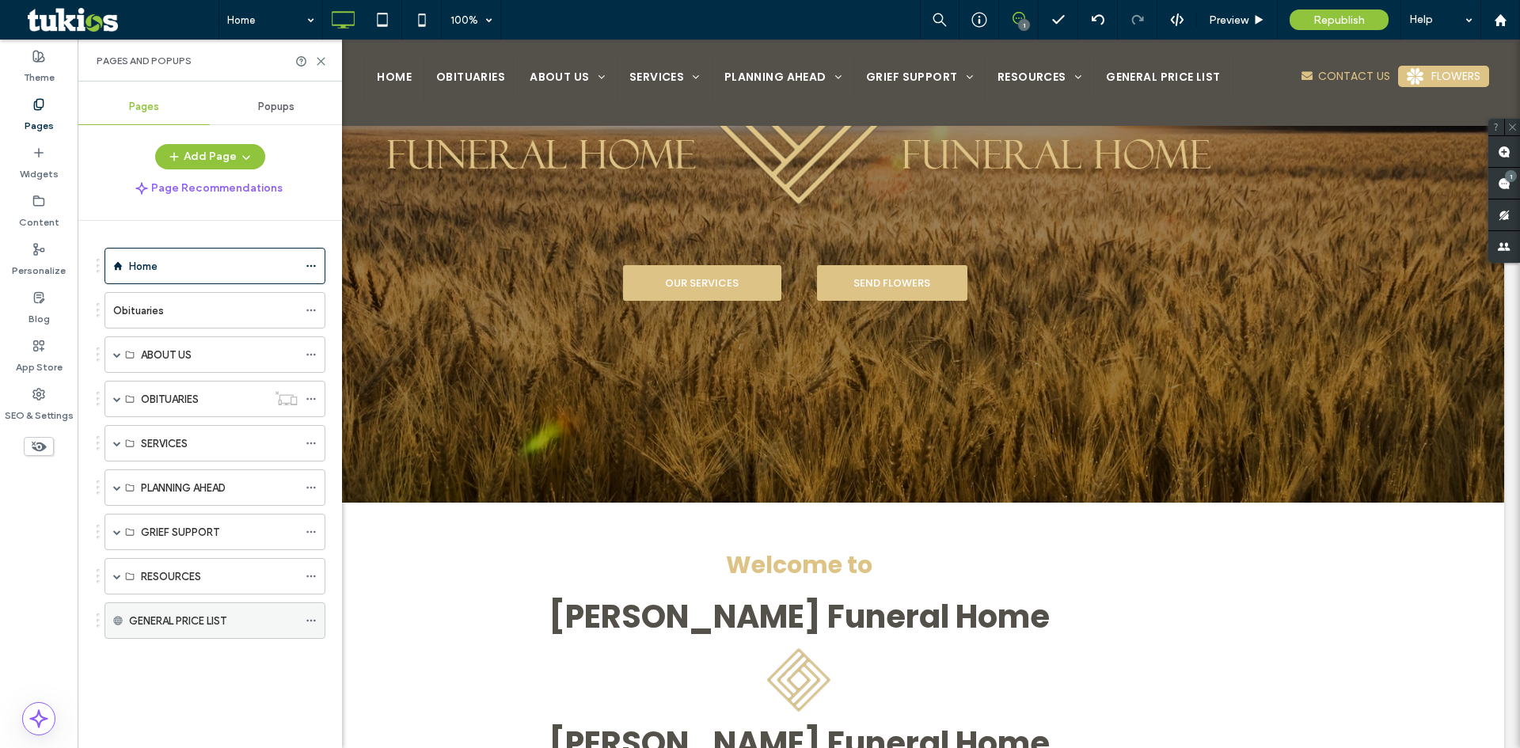
click at [202, 619] on label "GENERAL PRICE LIST" at bounding box center [177, 621] width 97 height 28
click at [313, 618] on icon at bounding box center [311, 620] width 11 height 11
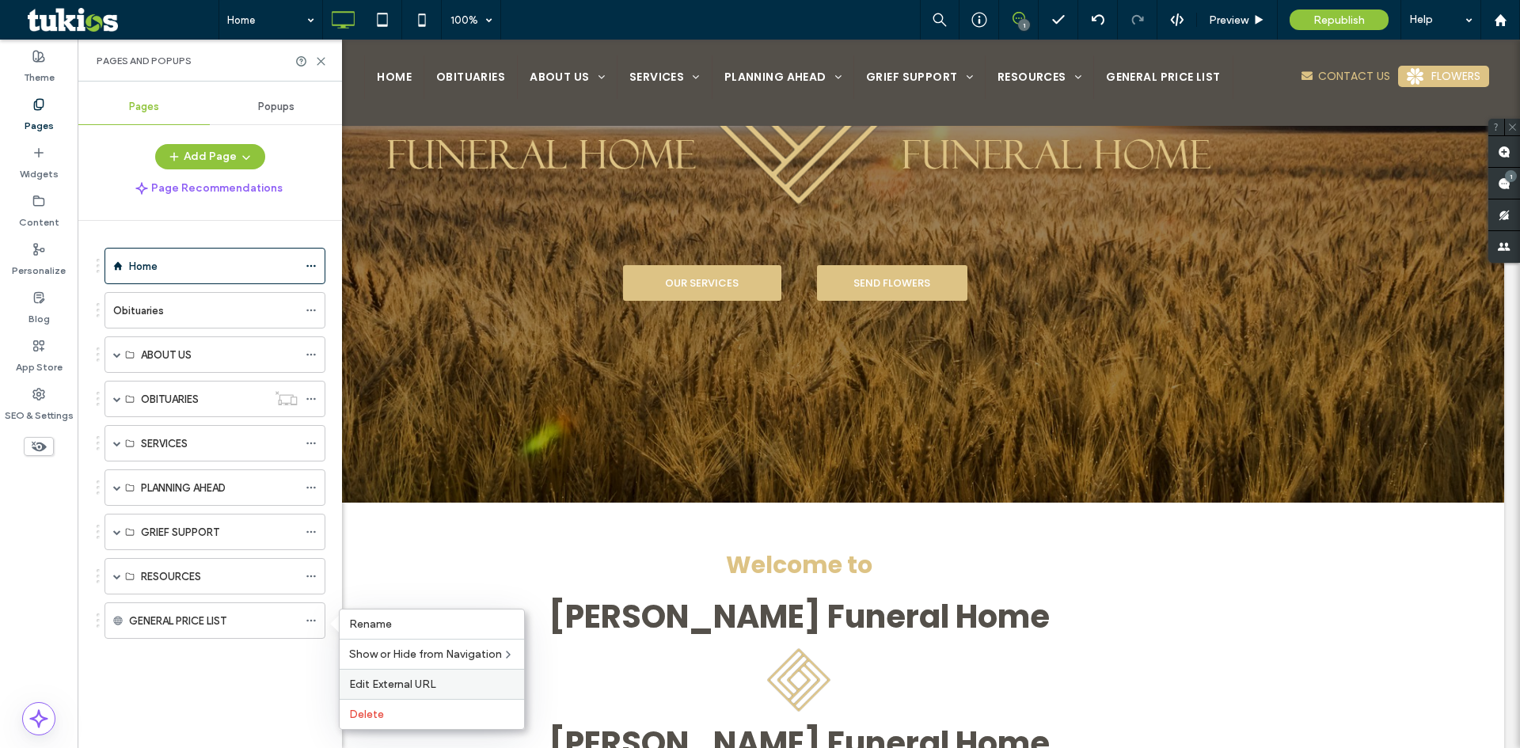
click at [408, 682] on span "Edit External URL" at bounding box center [392, 684] width 87 height 13
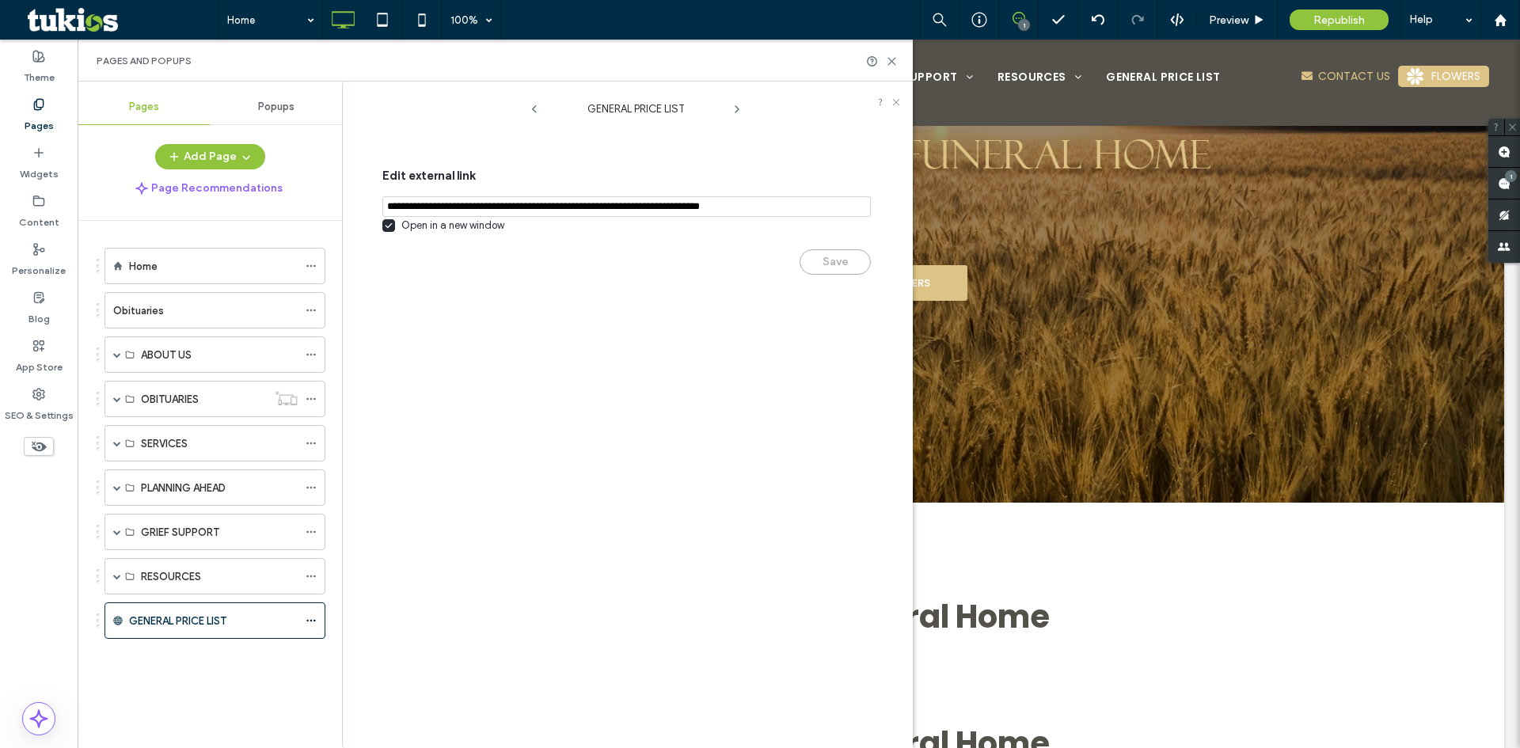
click at [546, 202] on input "notEmpty,url" at bounding box center [626, 206] width 488 height 21
click at [317, 158] on div "Add Page" at bounding box center [210, 156] width 264 height 25
click at [203, 161] on button "Add Page" at bounding box center [210, 156] width 110 height 25
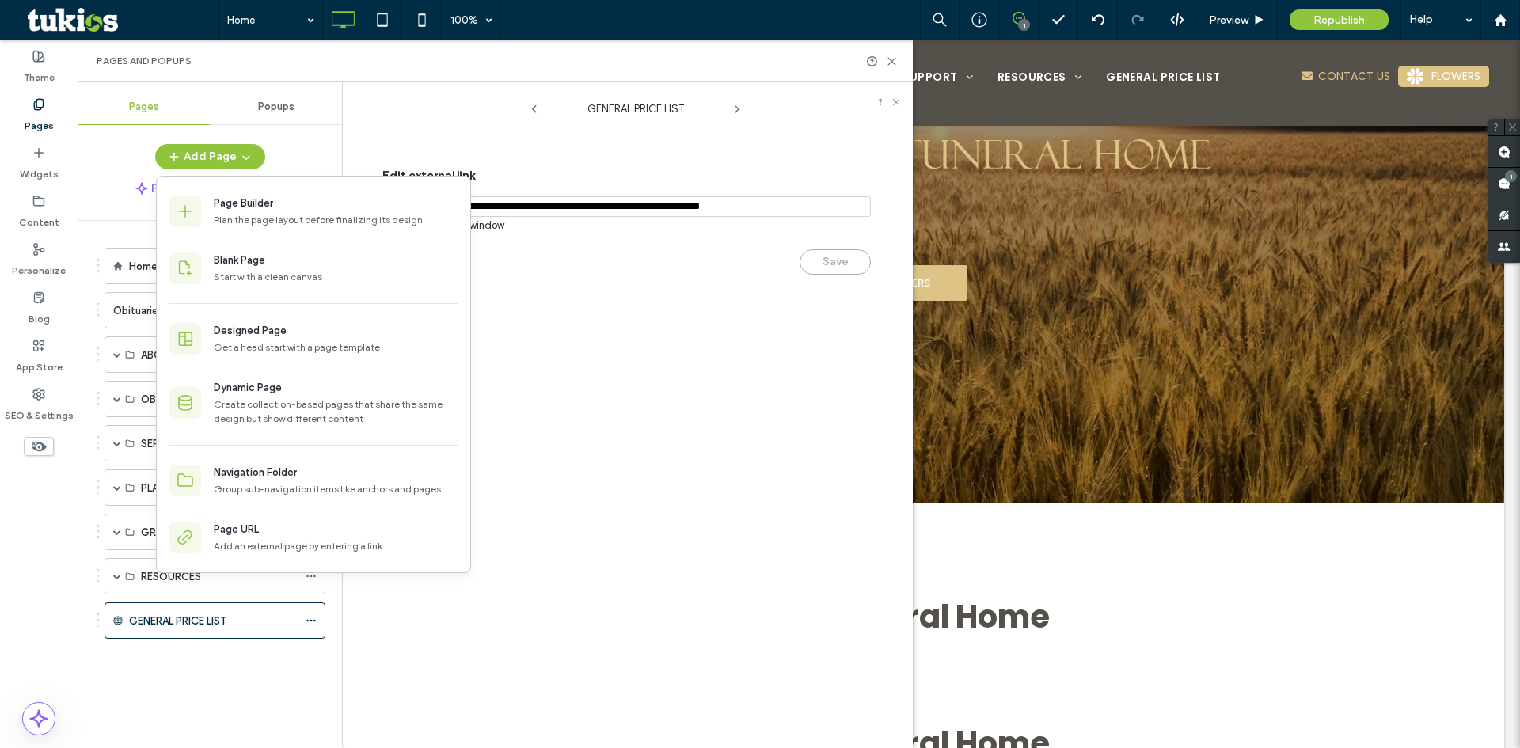
click at [705, 443] on div "GENERAL PRICE LIST Edit external link Open in a new window Save" at bounding box center [636, 418] width 554 height 659
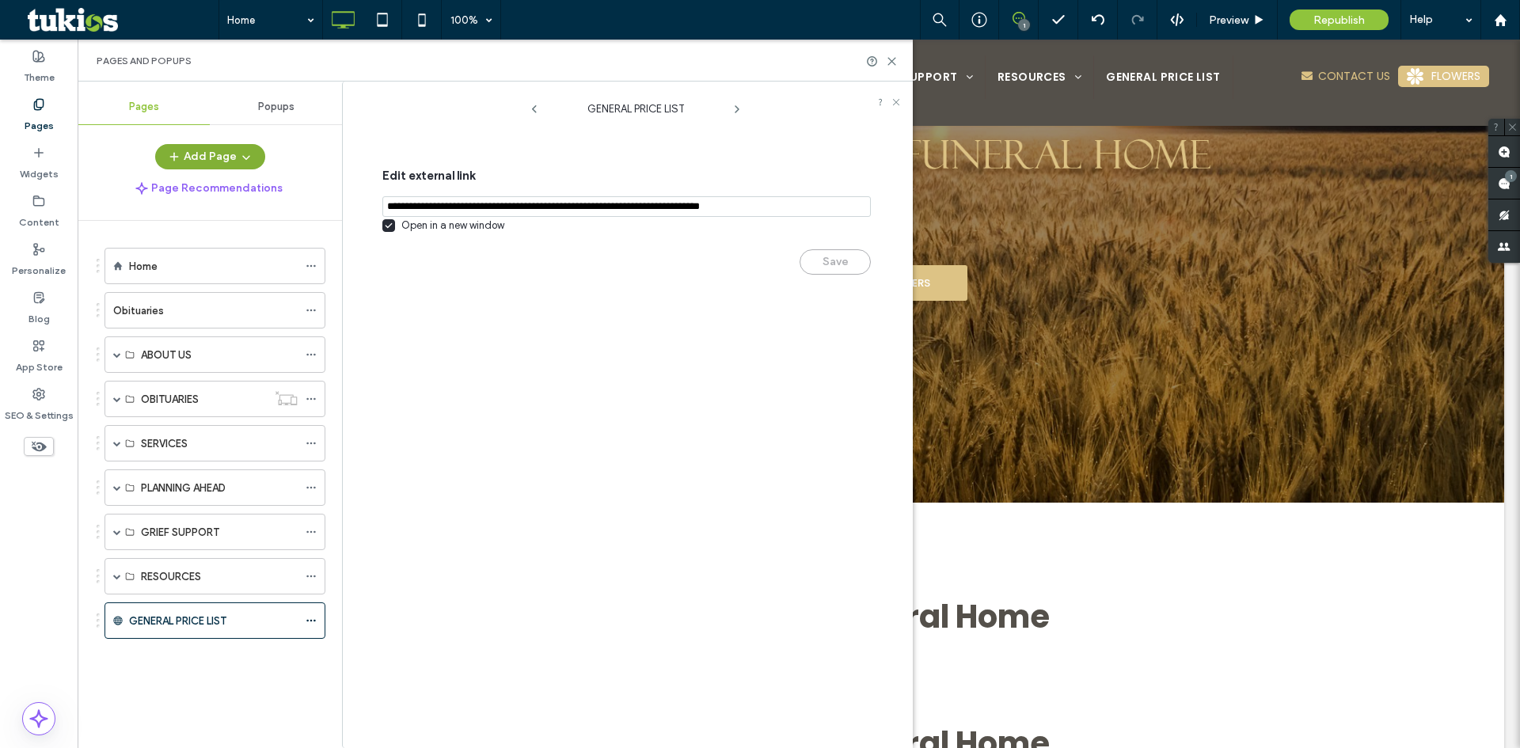
click at [206, 159] on button "Add Page" at bounding box center [210, 156] width 110 height 25
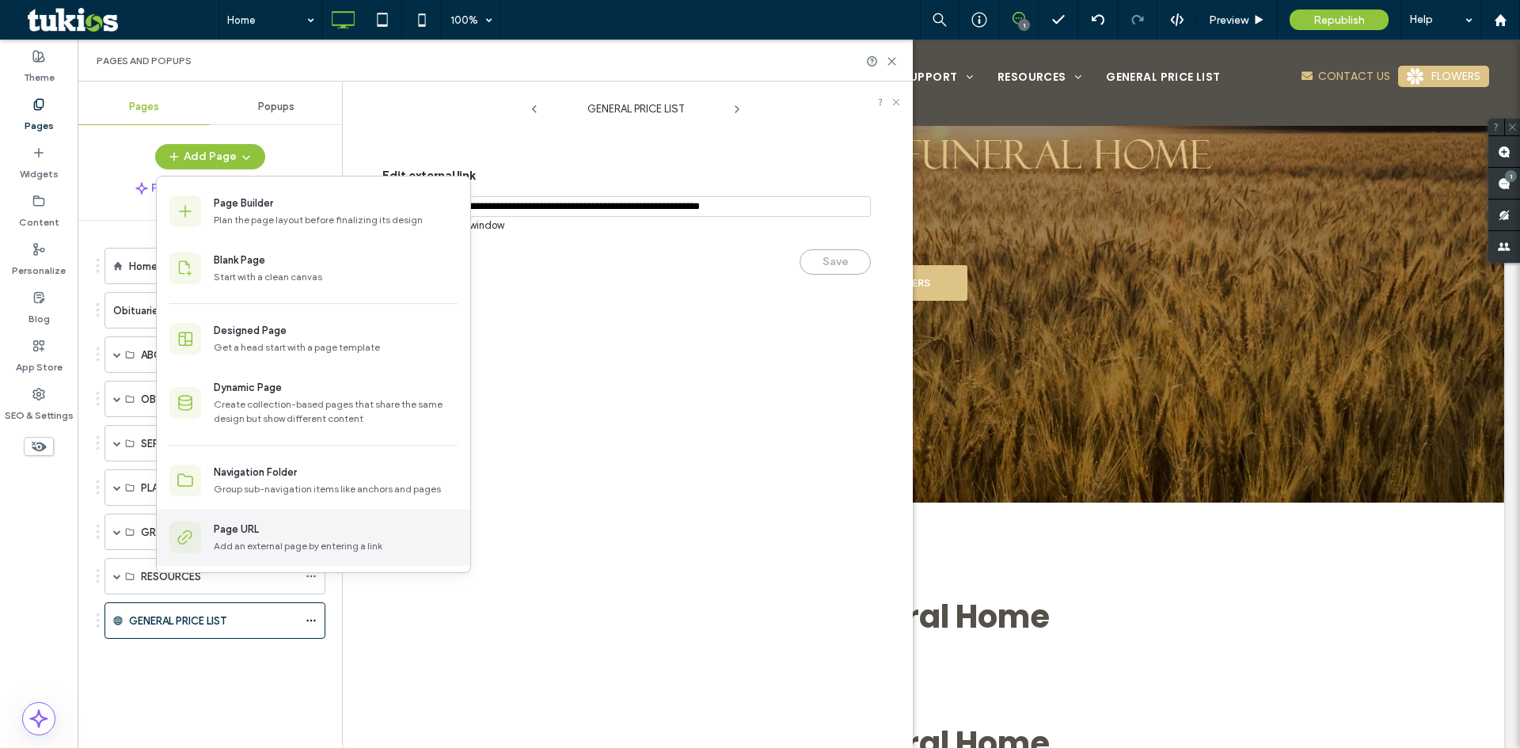
click at [297, 535] on div "Page URL" at bounding box center [336, 530] width 244 height 16
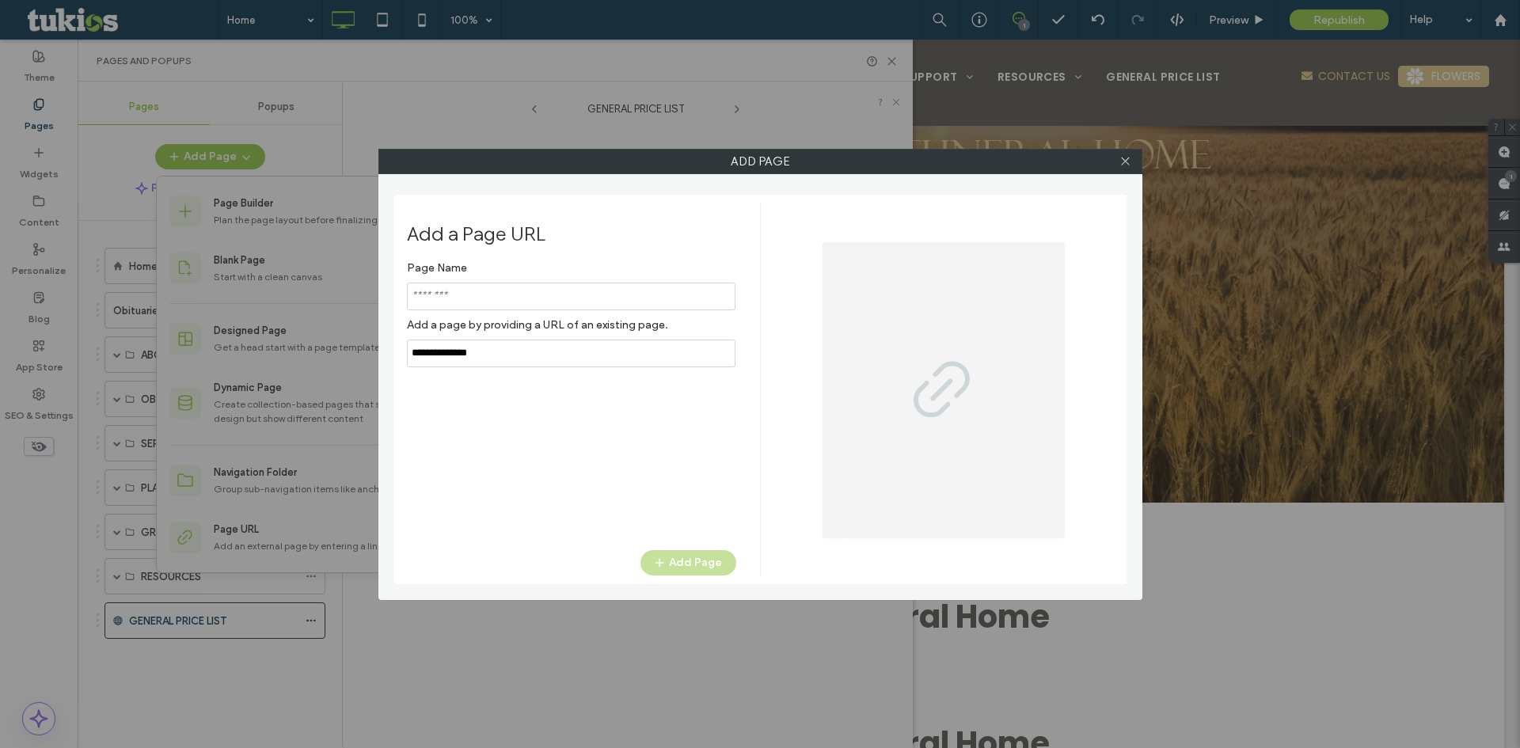
click at [484, 296] on input "notEmpty" at bounding box center [571, 297] width 328 height 28
click at [477, 355] on input "notEmpty,url" at bounding box center [571, 354] width 328 height 28
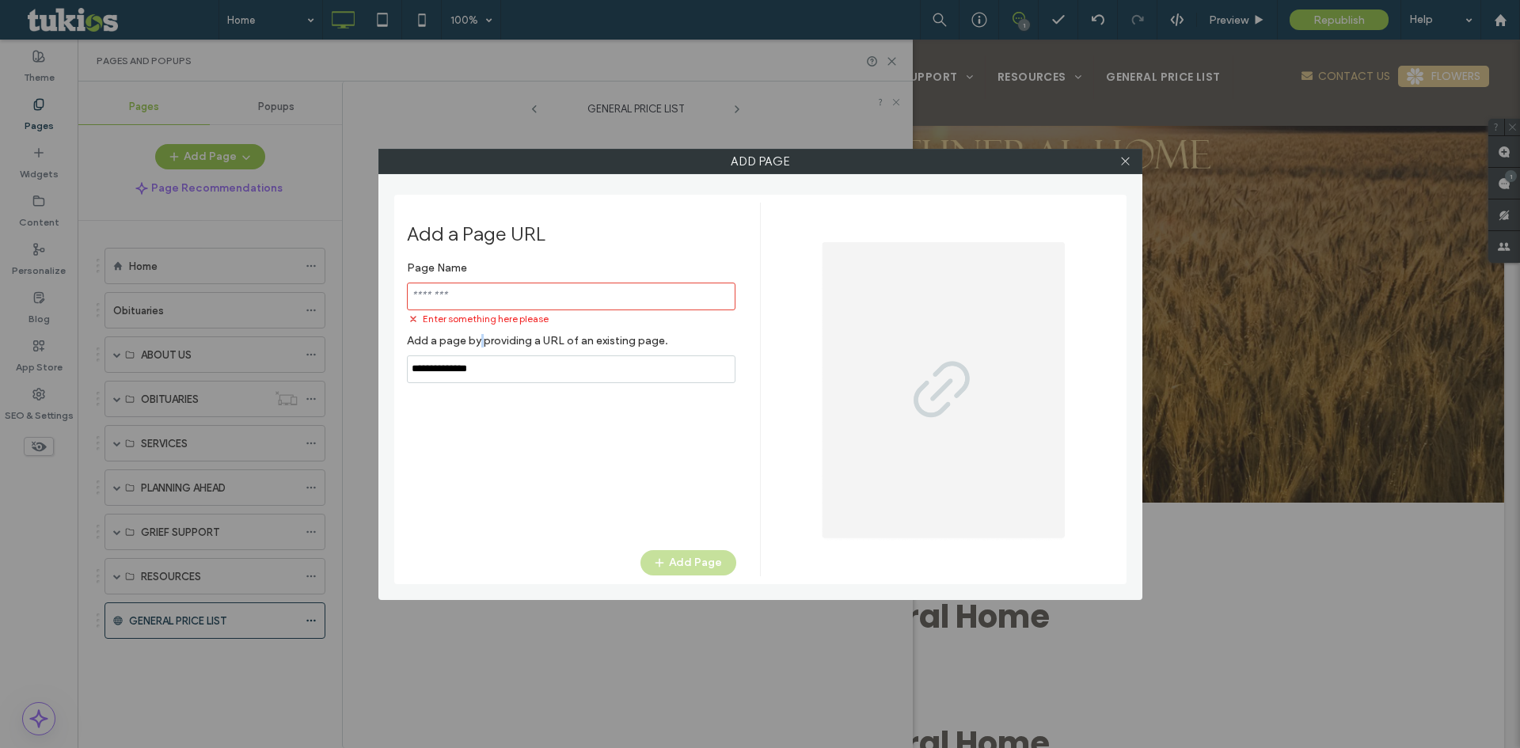
click at [477, 353] on label "Add a page by providing a URL of an existing page." at bounding box center [571, 340] width 329 height 29
click at [471, 370] on input "notEmpty,url" at bounding box center [571, 369] width 328 height 28
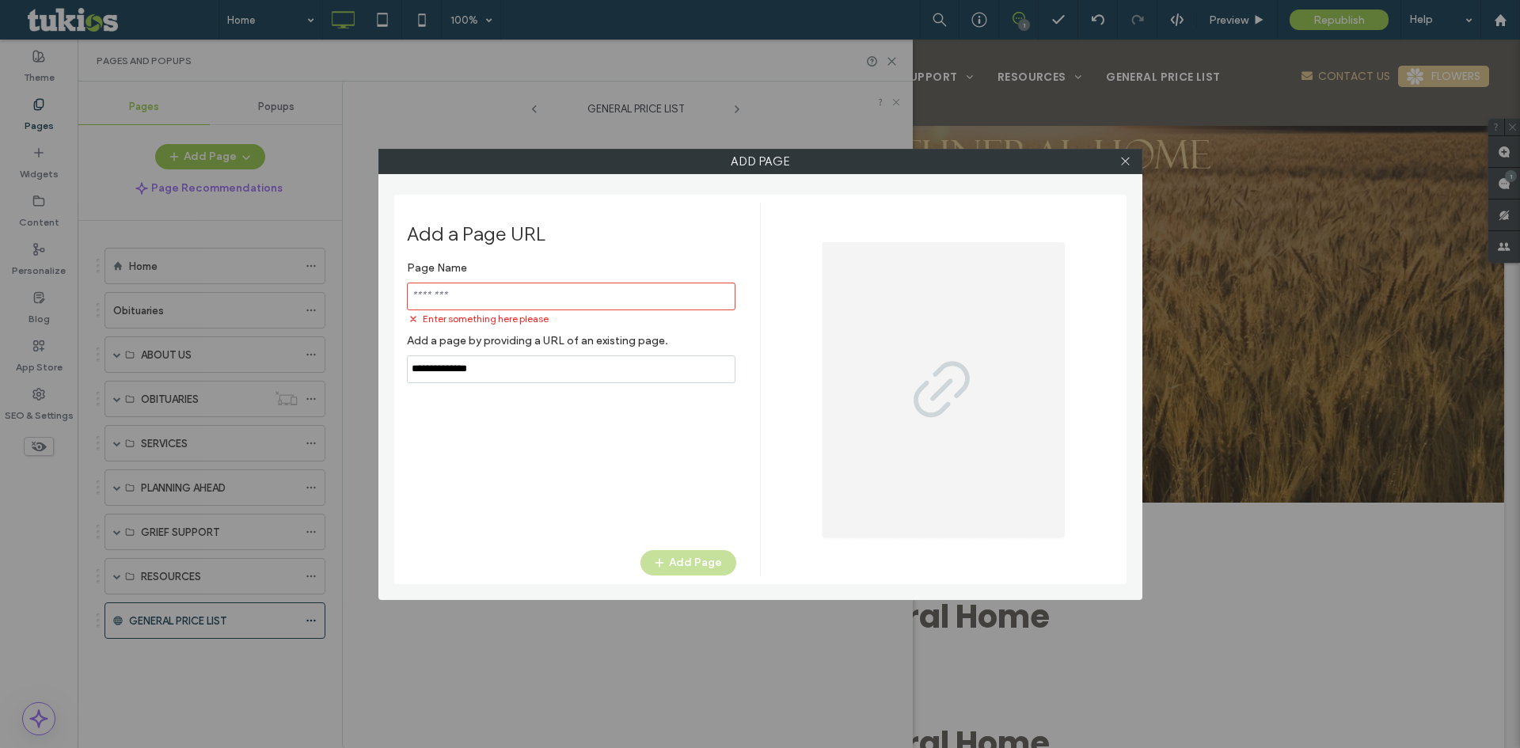
click at [471, 370] on input "notEmpty,url" at bounding box center [571, 369] width 328 height 28
click at [454, 285] on input "notEmpty" at bounding box center [571, 297] width 328 height 28
type input "*******"
click at [473, 353] on input "notEmpty,url" at bounding box center [571, 354] width 328 height 28
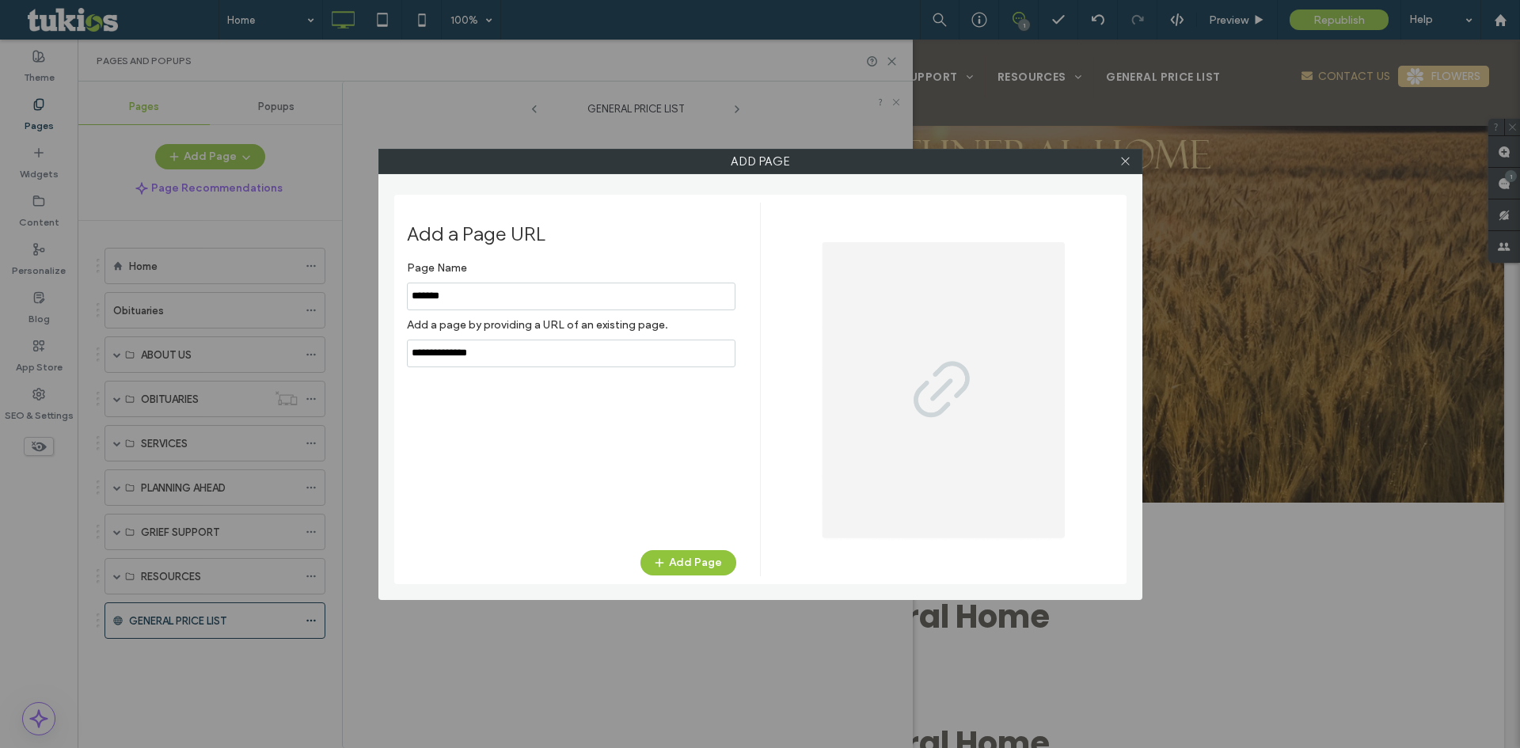
click at [473, 353] on input "notEmpty,url" at bounding box center [571, 354] width 328 height 28
click at [506, 347] on input "notEmpty,url" at bounding box center [571, 354] width 328 height 28
click at [504, 347] on input "notEmpty,url" at bounding box center [571, 354] width 328 height 28
click at [525, 353] on input "notEmpty,url" at bounding box center [571, 354] width 328 height 28
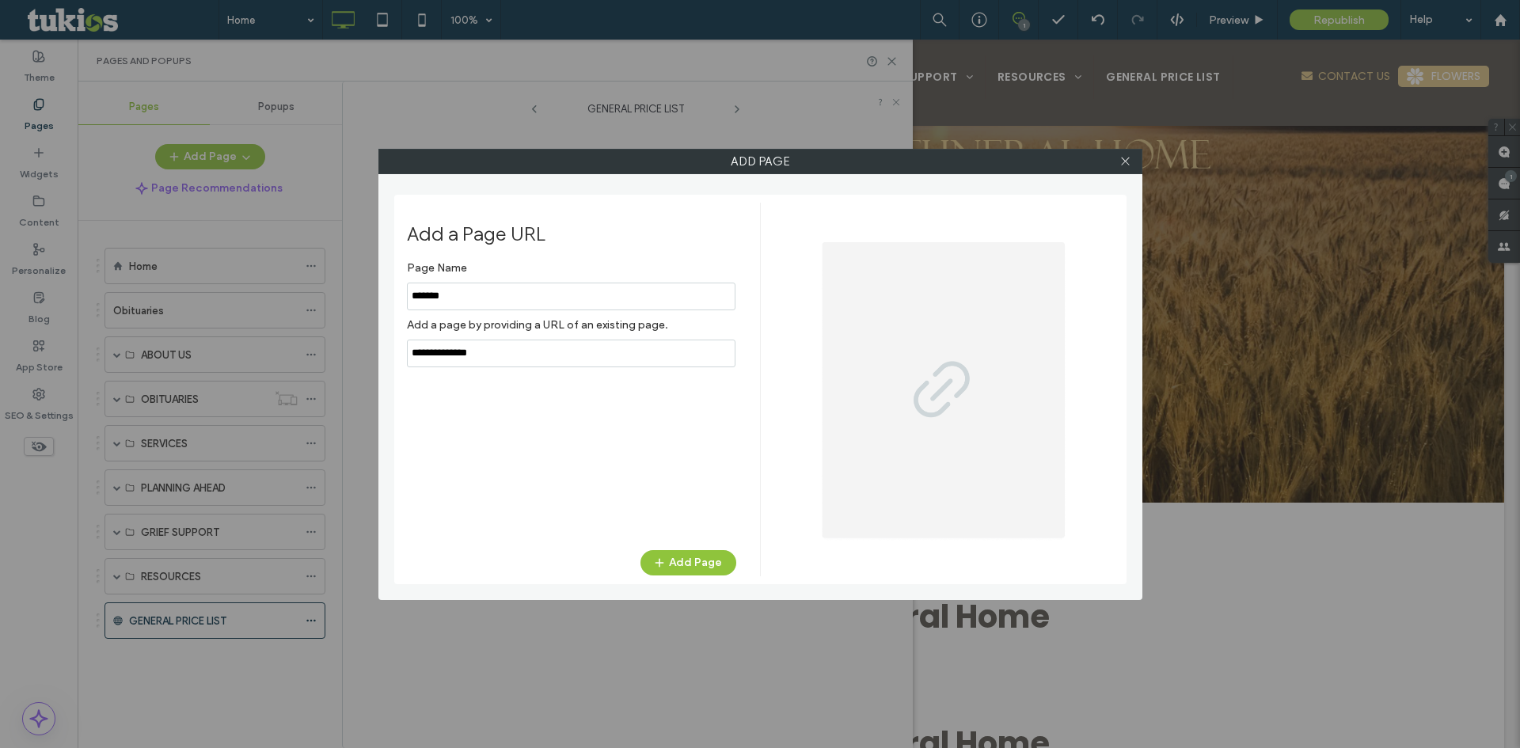
click at [525, 353] on input "notEmpty,url" at bounding box center [571, 354] width 328 height 28
paste input "**********"
type input "**********"
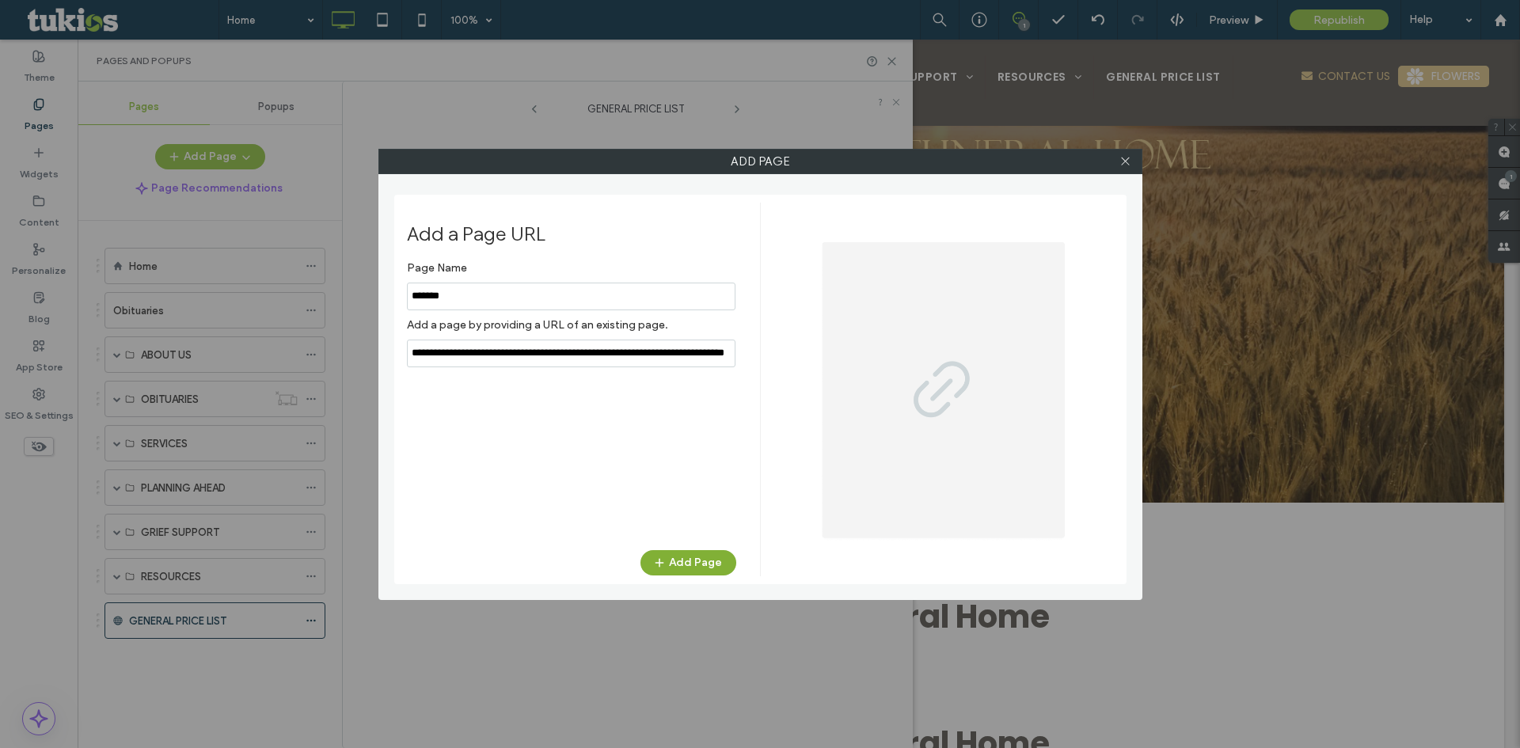
click at [685, 554] on button "Add Page" at bounding box center [688, 562] width 96 height 25
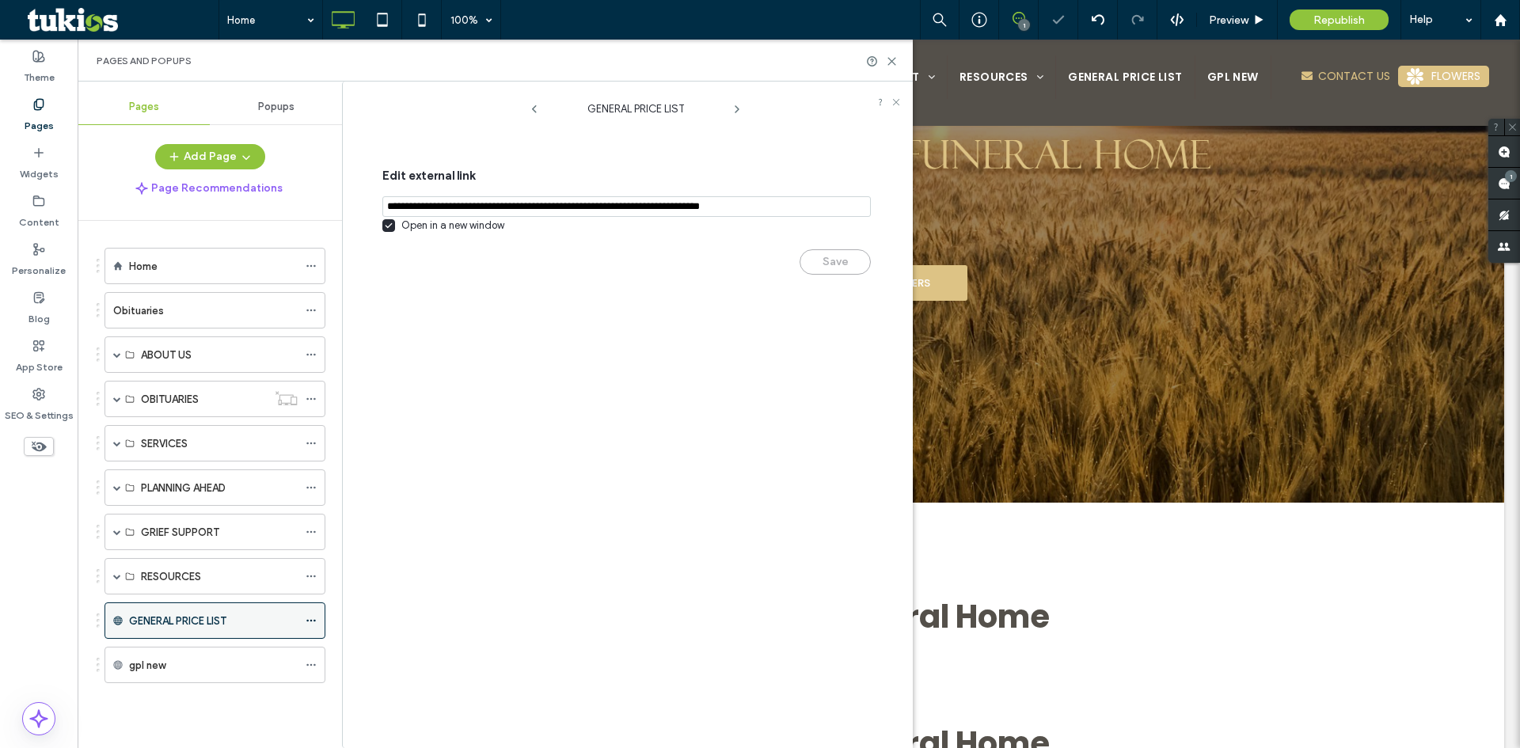
drag, startPoint x: 145, startPoint y: 633, endPoint x: 169, endPoint y: 637, distance: 24.9
click at [146, 633] on div "GENERAL PRICE LIST" at bounding box center [213, 620] width 169 height 35
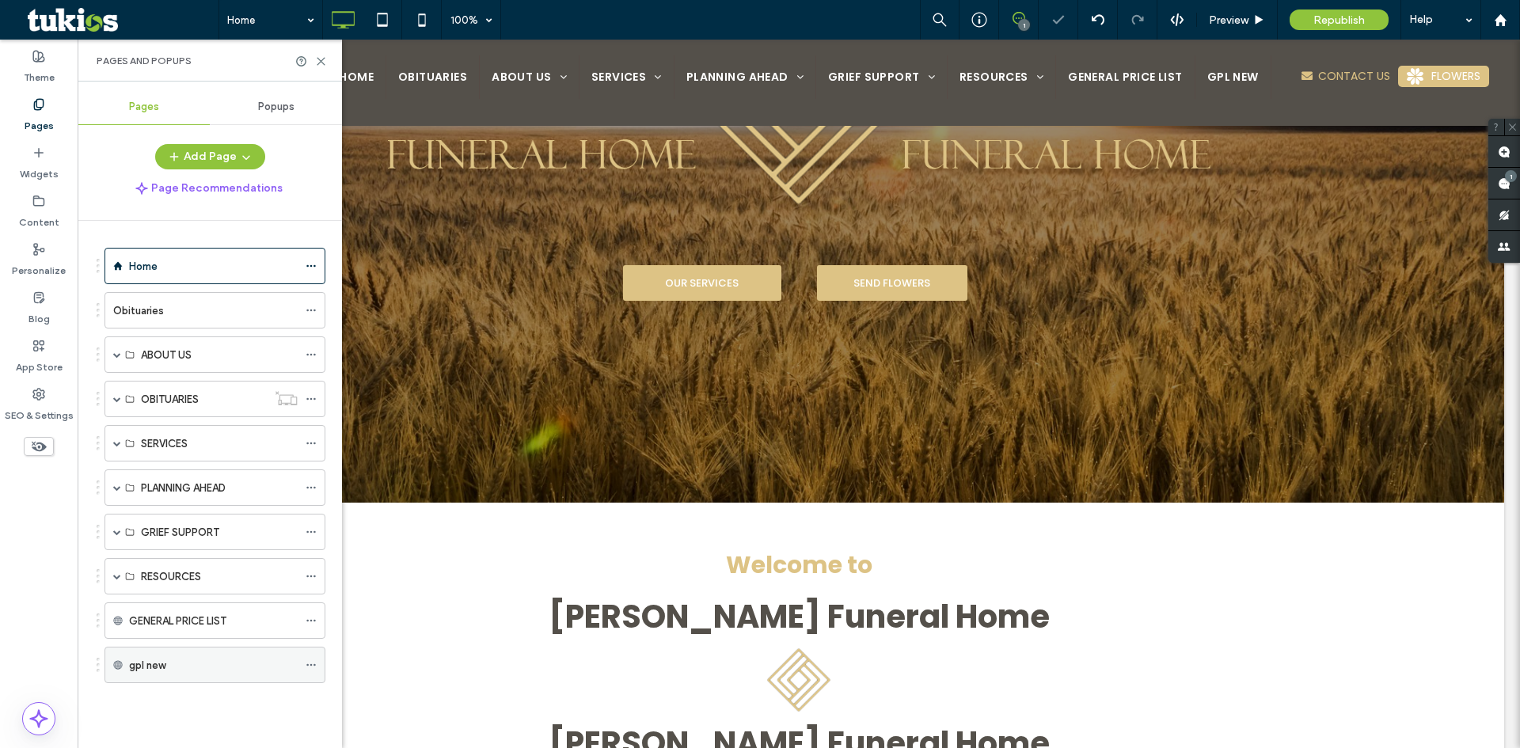
click at [165, 662] on label "gpl new" at bounding box center [147, 665] width 36 height 28
click at [1232, 18] on span "Preview" at bounding box center [1229, 19] width 40 height 13
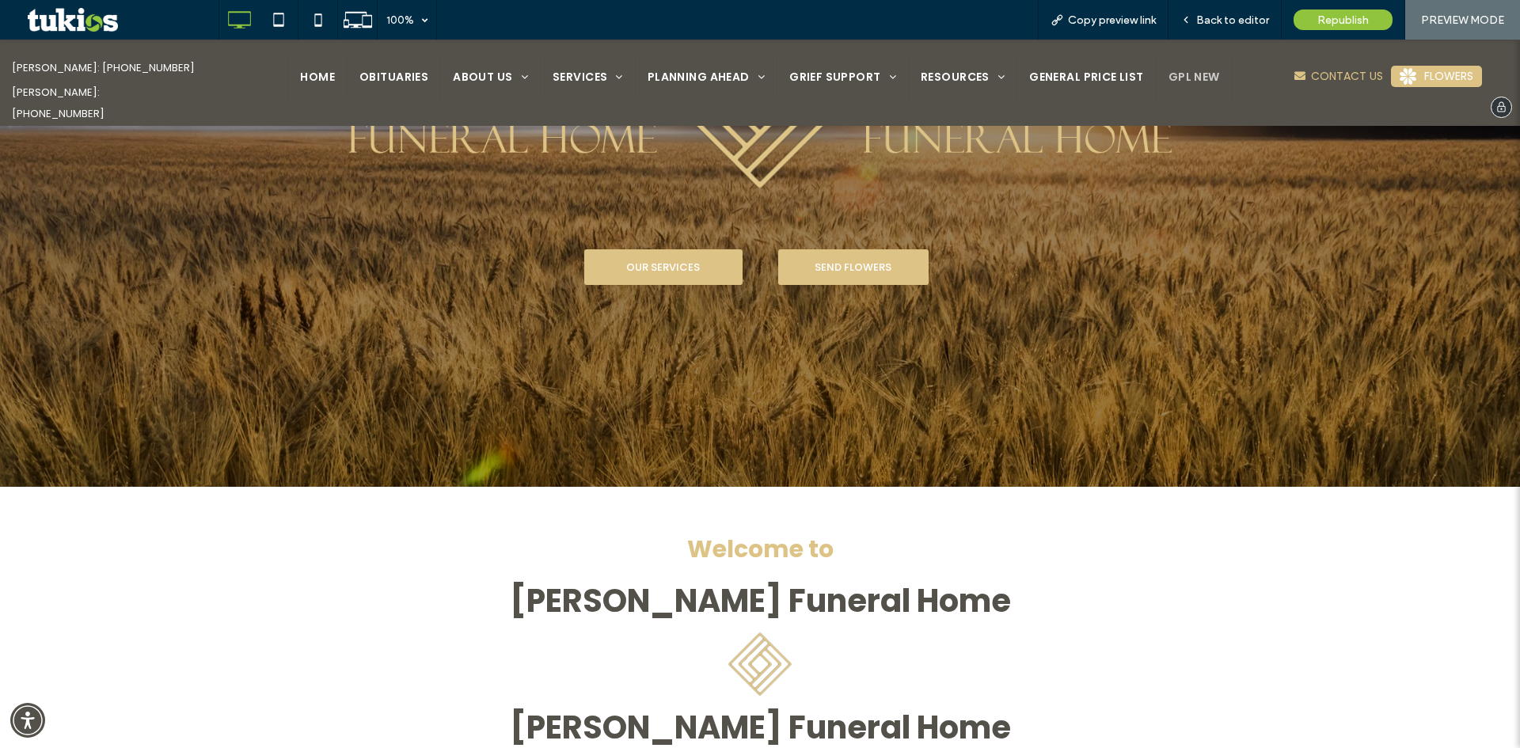
click at [1189, 75] on span "gpl new" at bounding box center [1193, 77] width 51 height 17
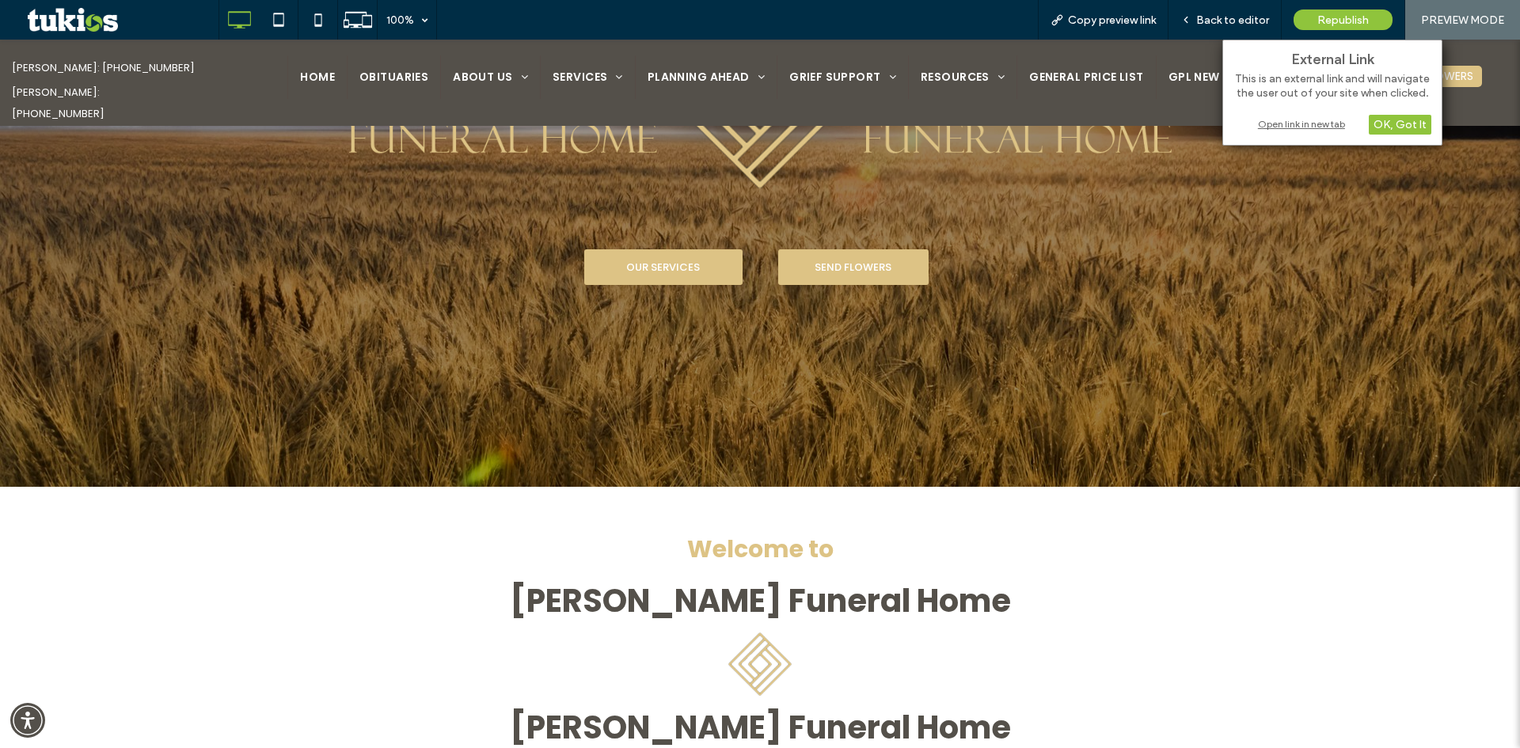
click at [1301, 120] on div "Open link in new tab" at bounding box center [1332, 124] width 198 height 17
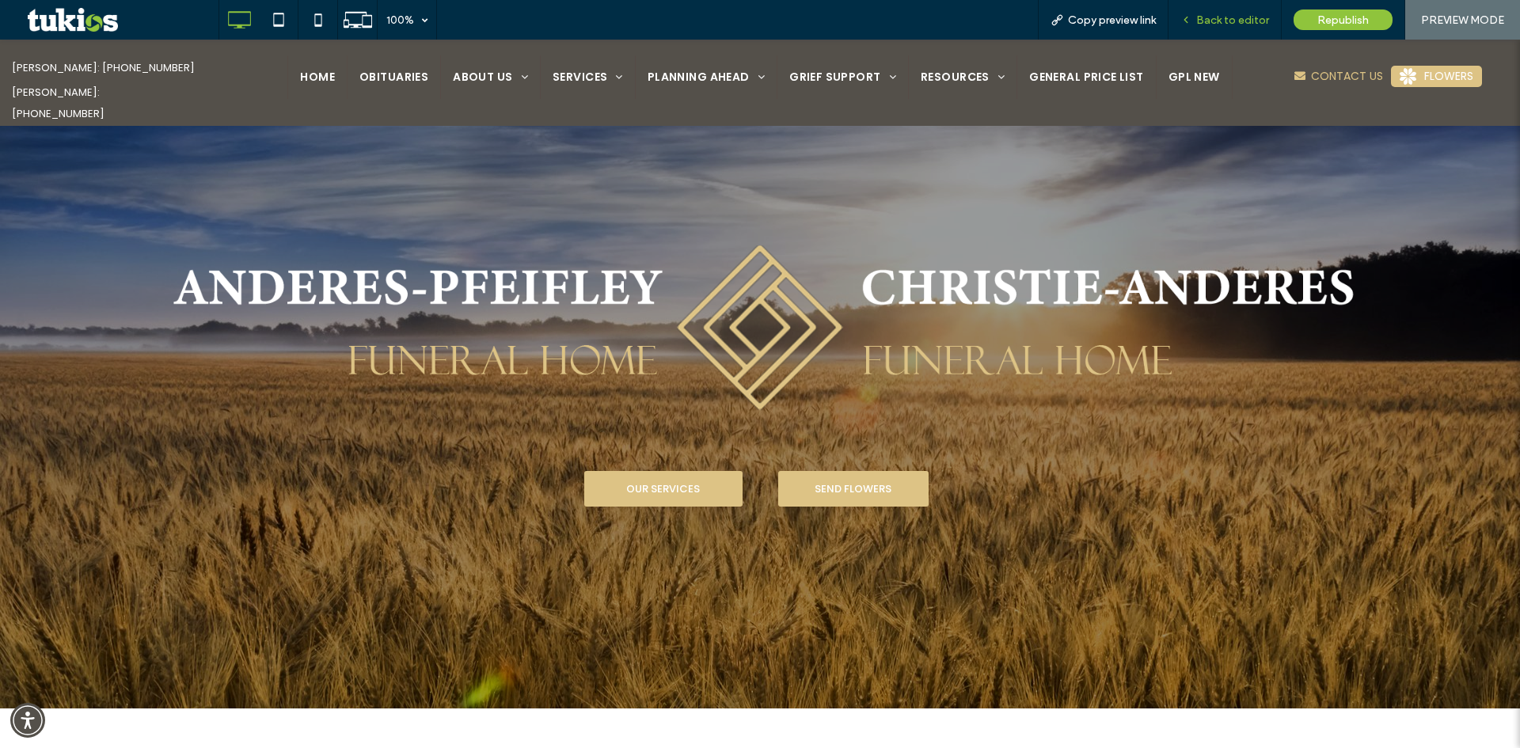
click at [1221, 18] on span "Back to editor" at bounding box center [1232, 19] width 73 height 13
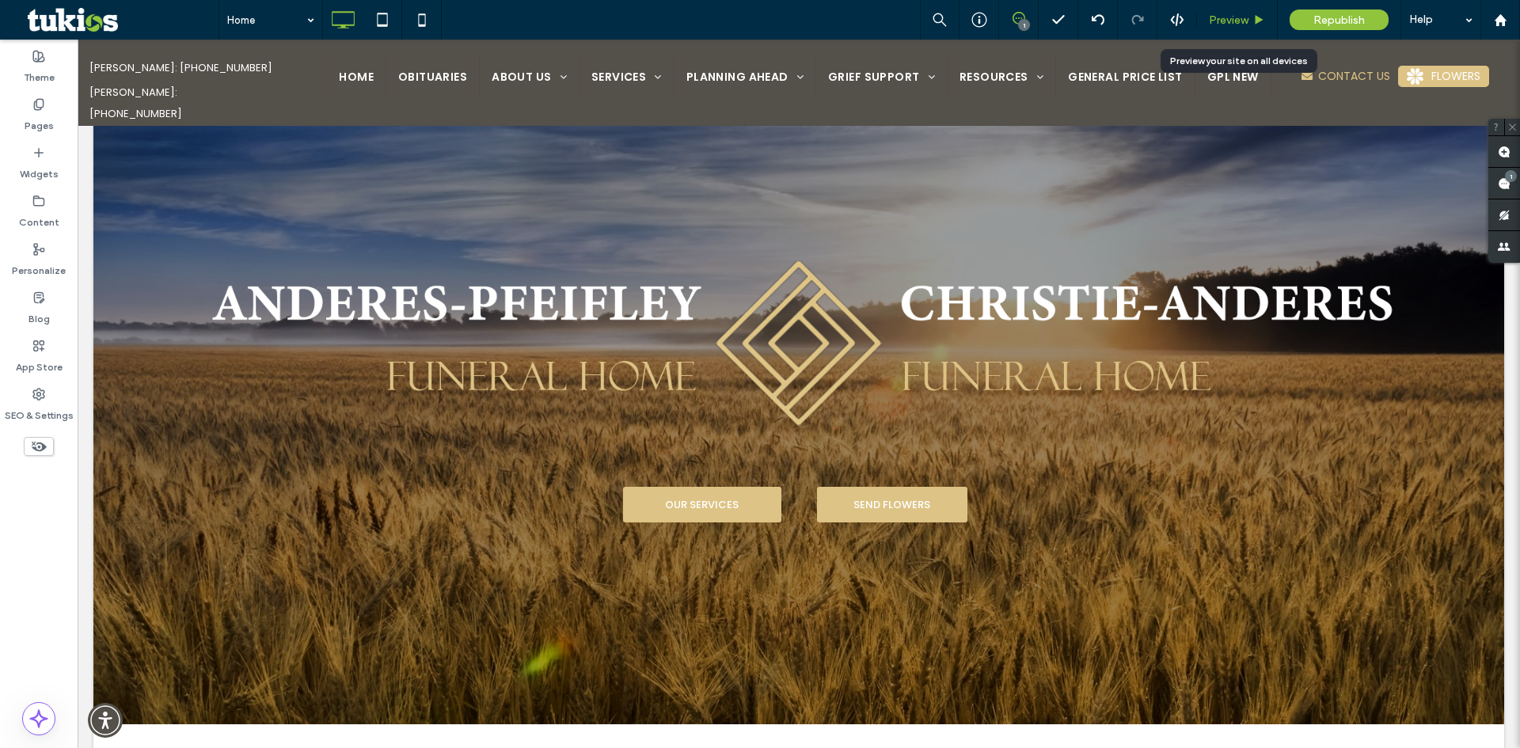
click at [1239, 19] on span "Preview" at bounding box center [1229, 19] width 40 height 13
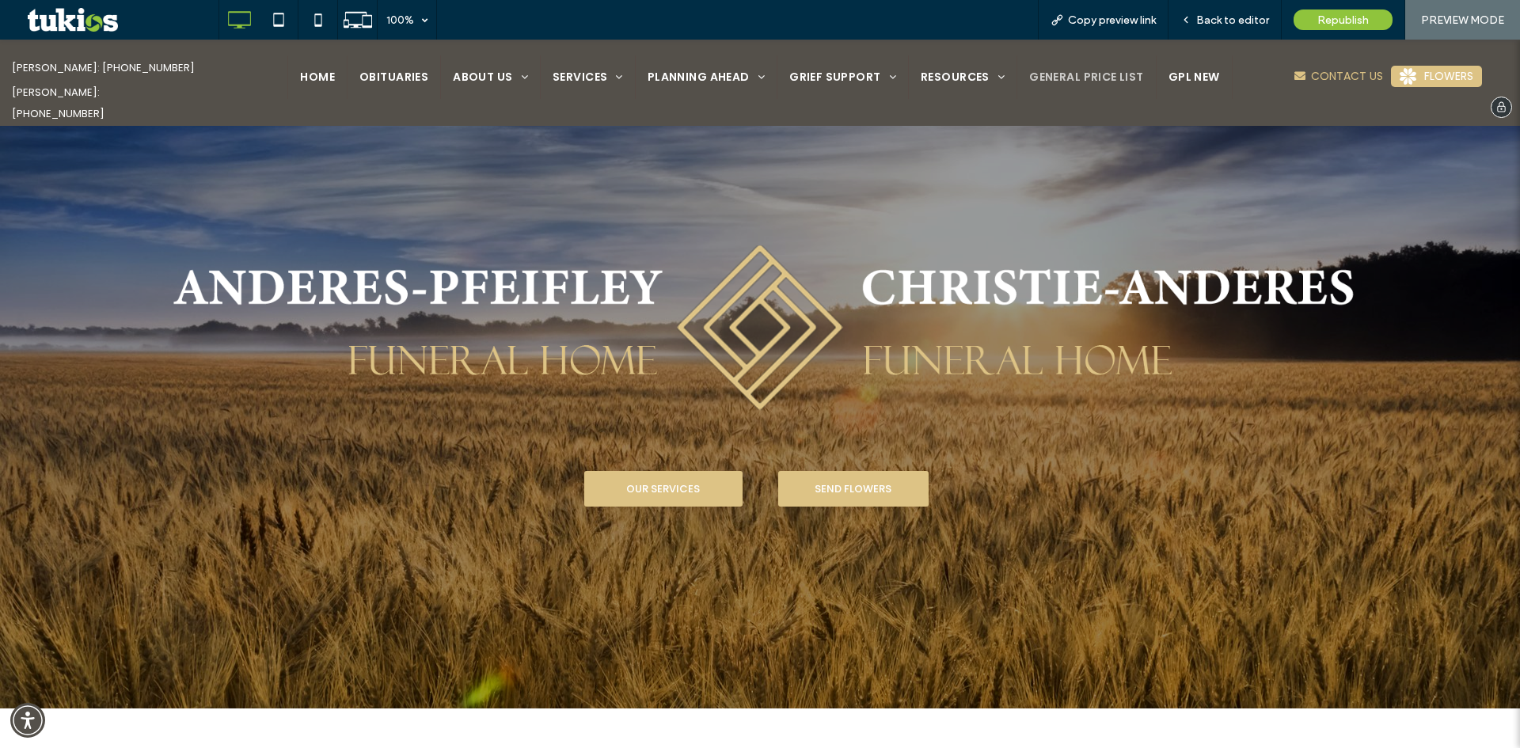
click at [1034, 78] on span "GENERAL PRICE LIST" at bounding box center [1086, 77] width 115 height 17
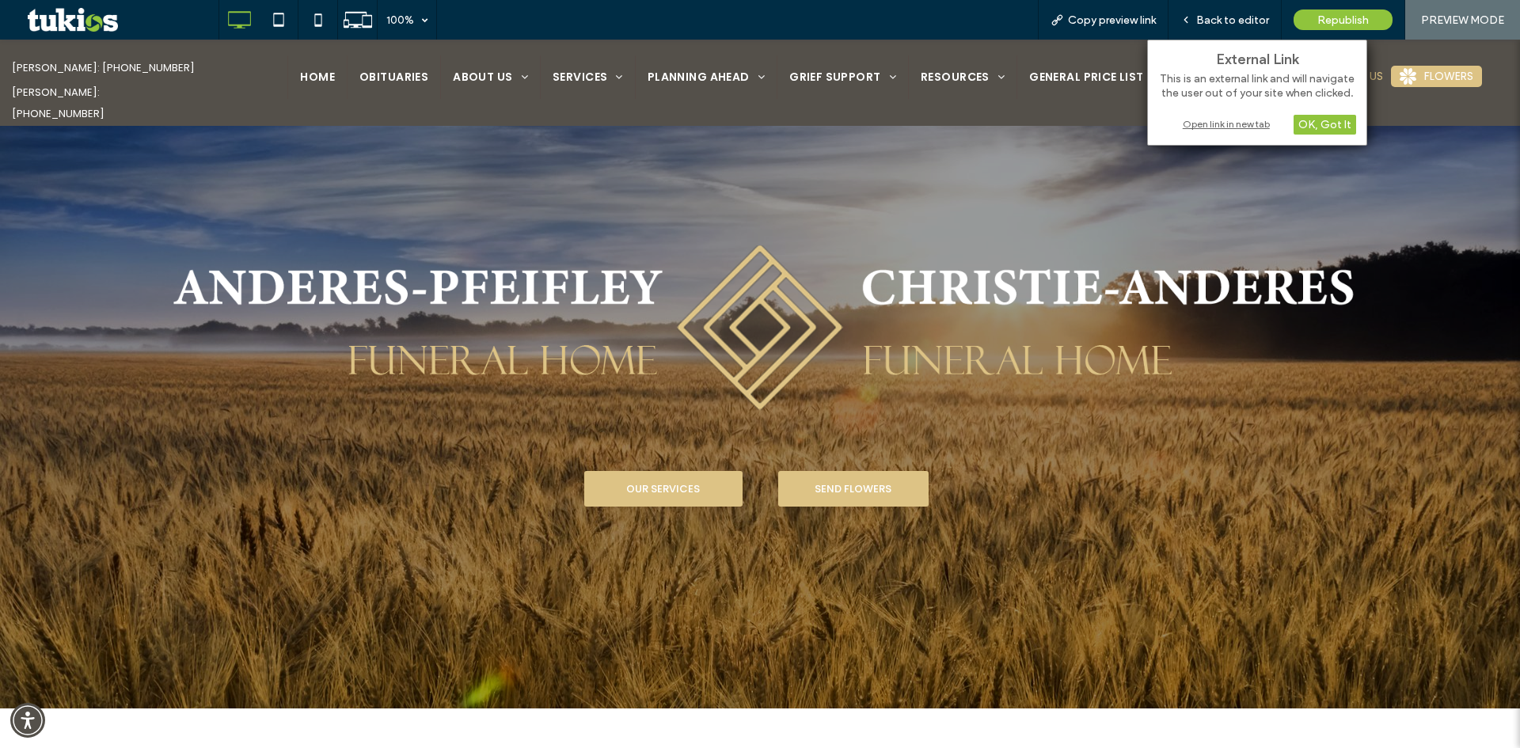
click at [1240, 124] on div "Open link in new tab" at bounding box center [1257, 124] width 198 height 17
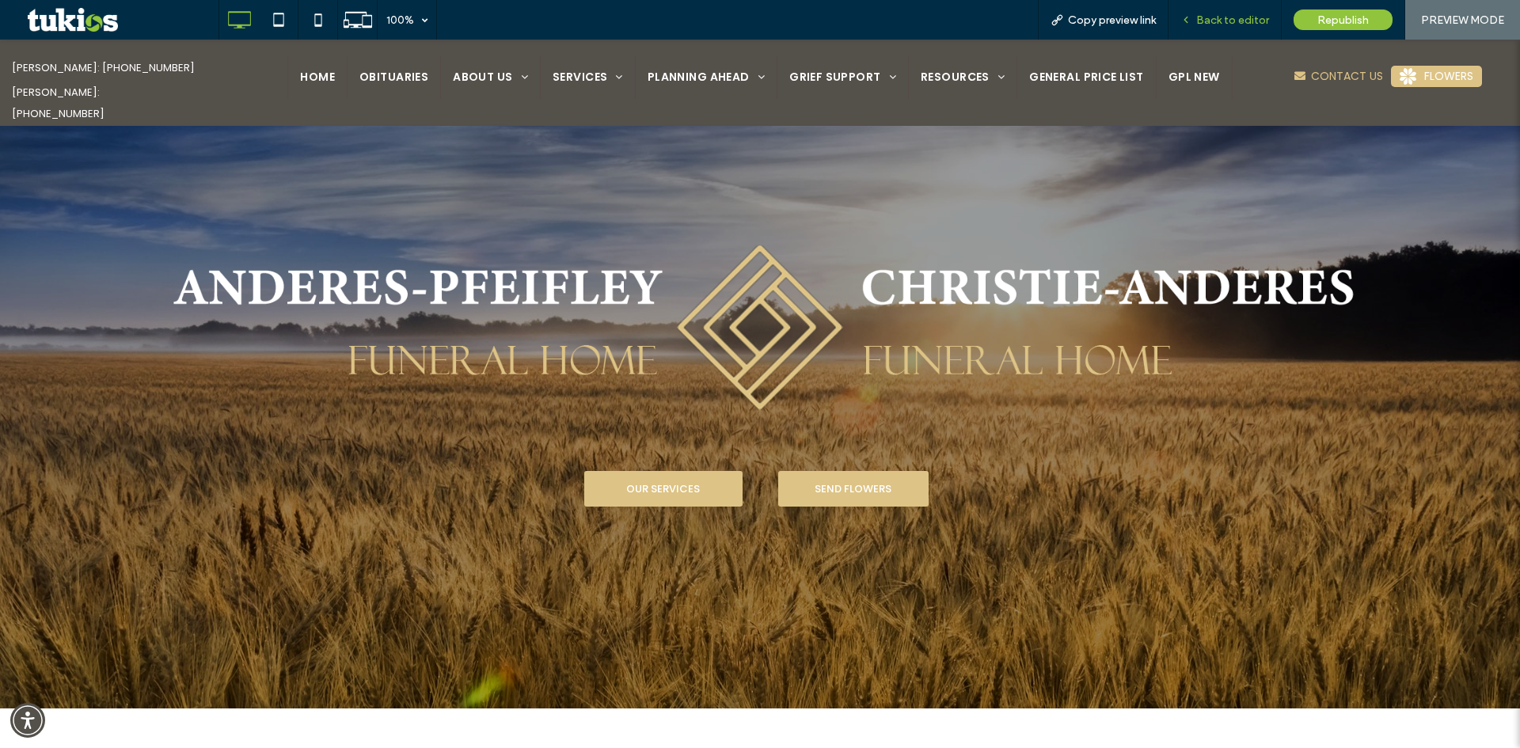
click at [1243, 18] on span "Back to editor" at bounding box center [1232, 19] width 73 height 13
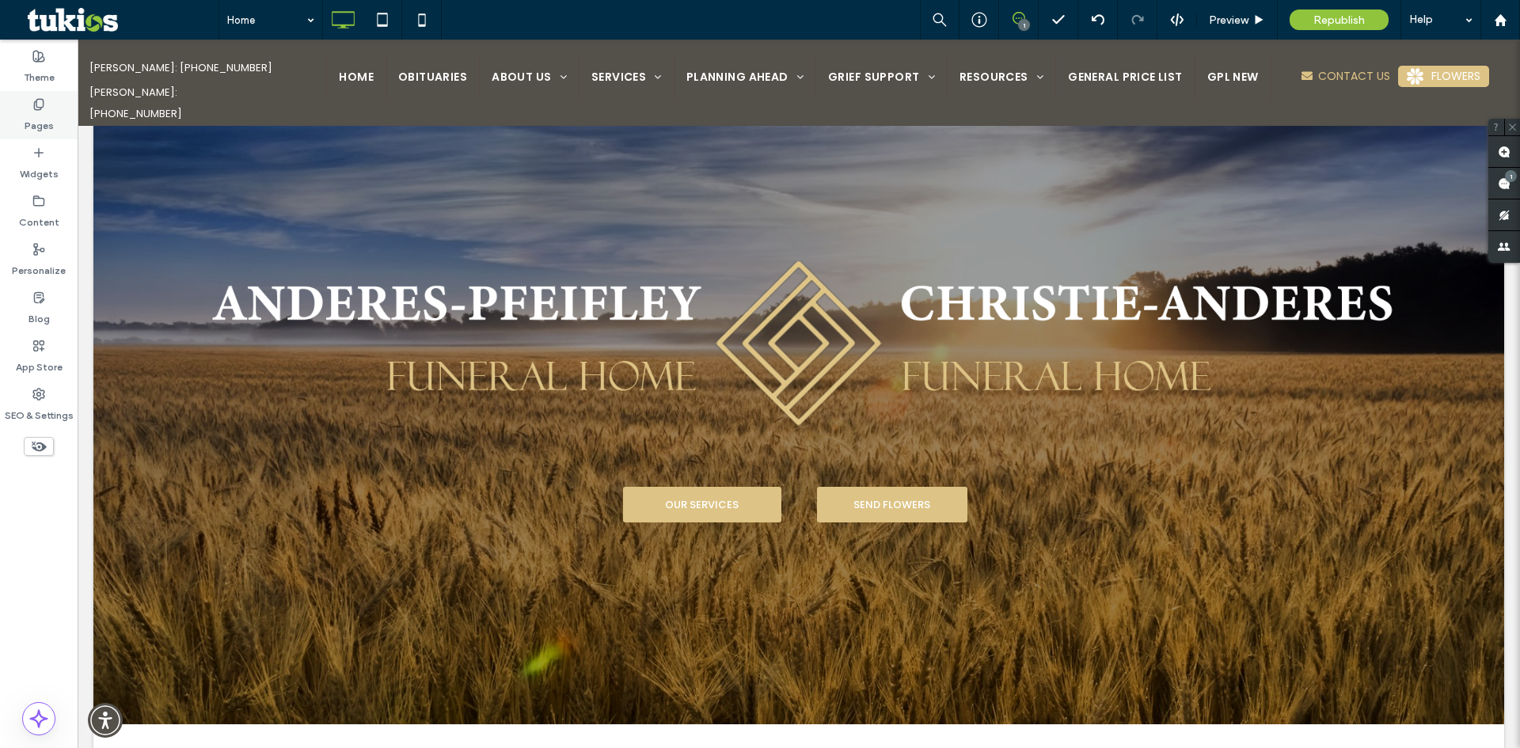
click at [52, 108] on div "Pages" at bounding box center [39, 115] width 78 height 48
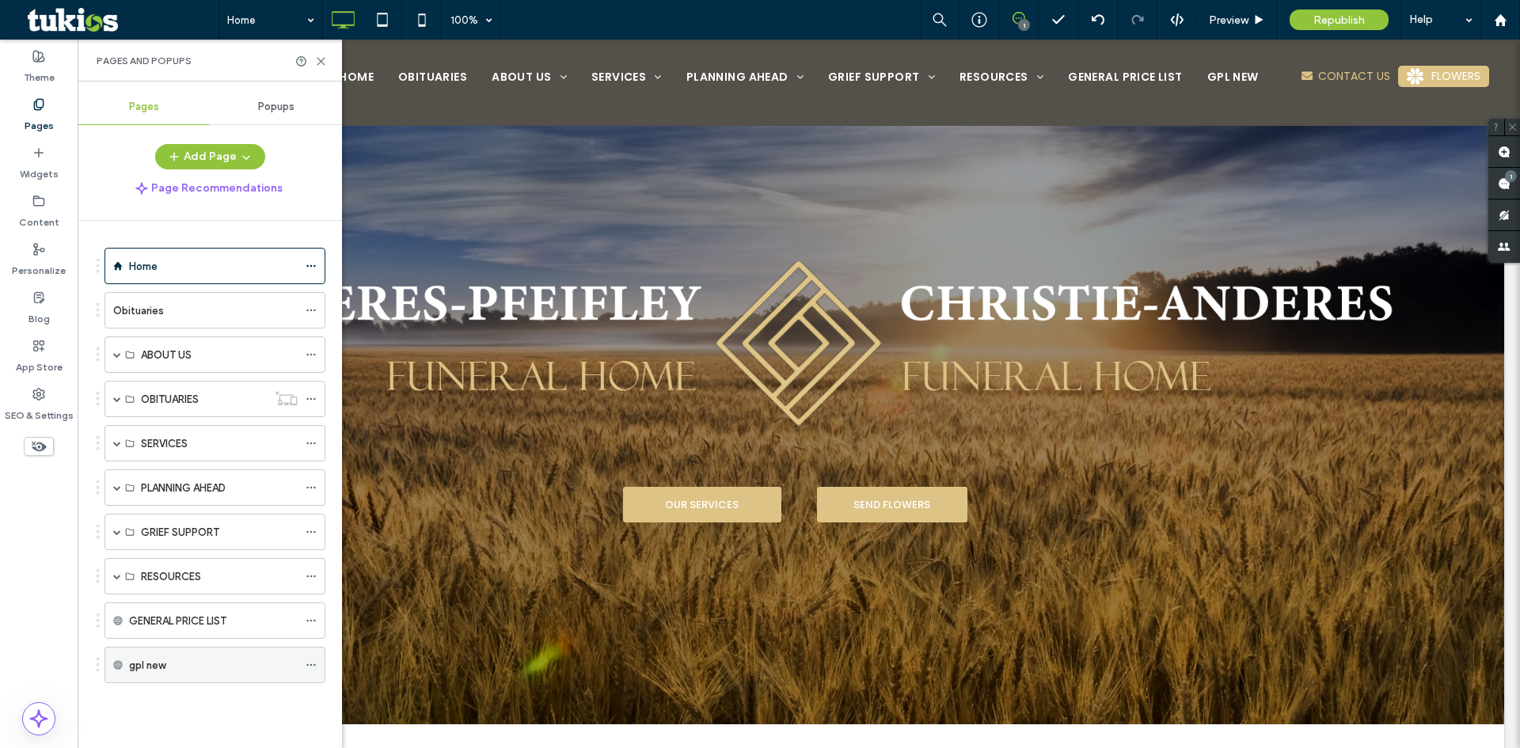
click at [311, 662] on icon at bounding box center [311, 664] width 11 height 11
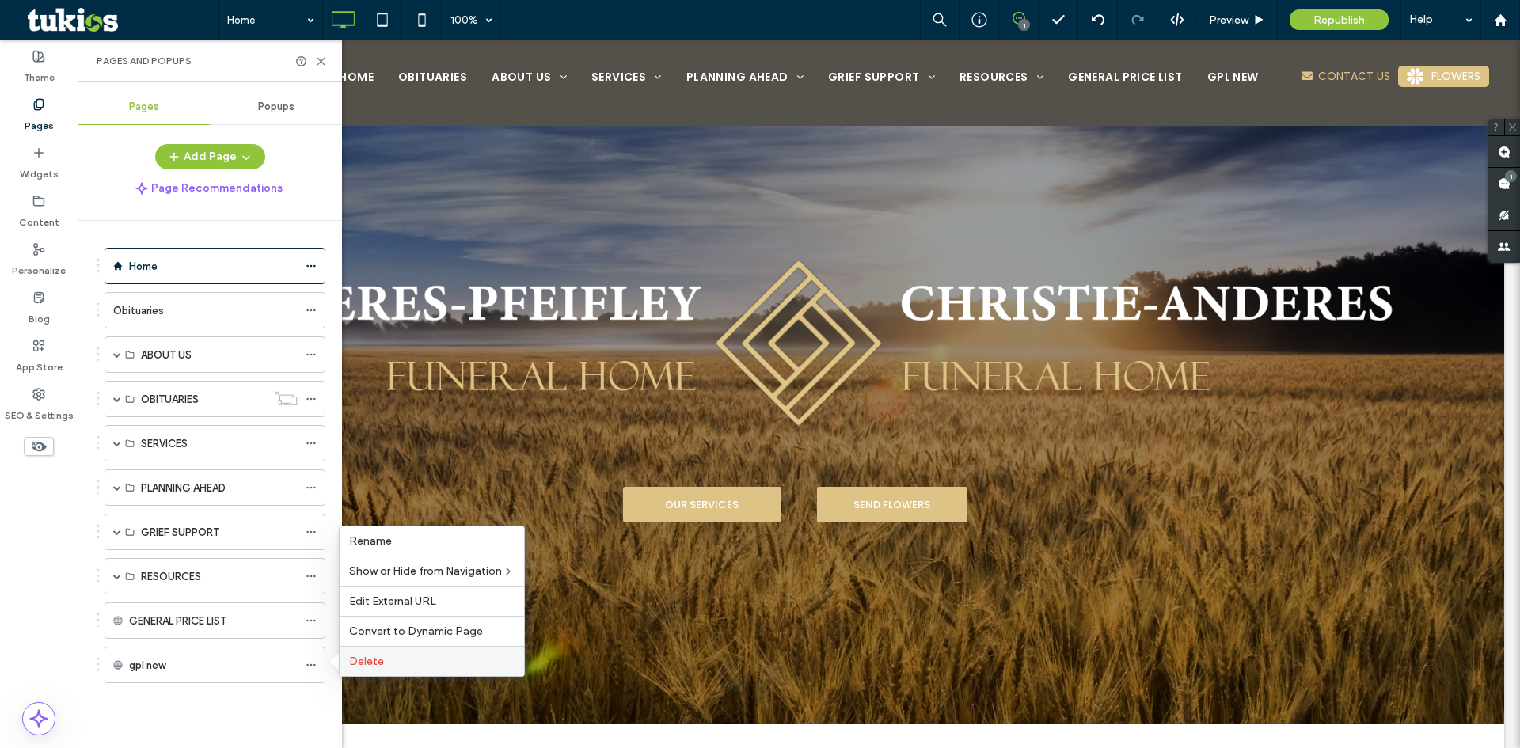
click at [388, 654] on div "Delete" at bounding box center [432, 661] width 184 height 30
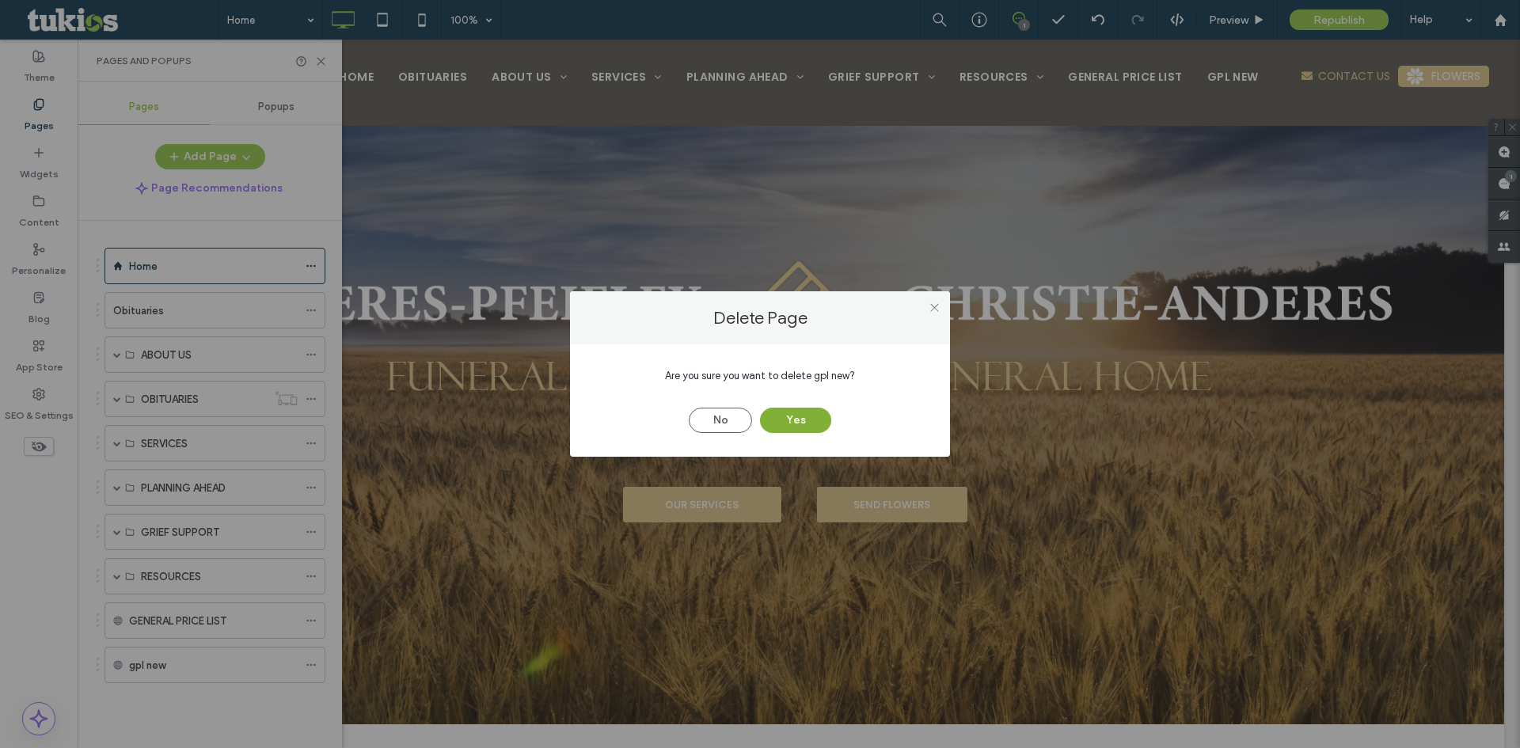
click at [808, 422] on button "Yes" at bounding box center [795, 420] width 71 height 25
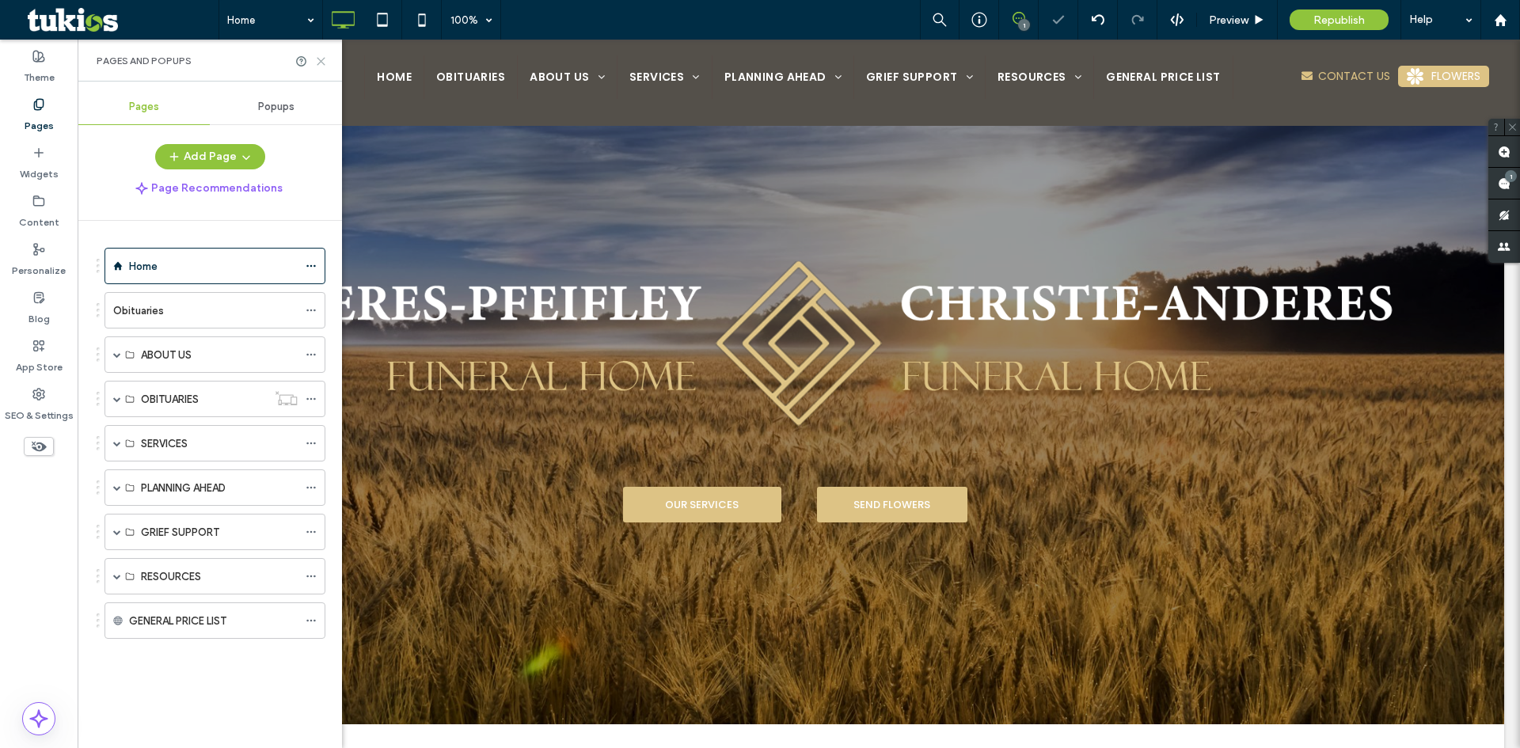
drag, startPoint x: 322, startPoint y: 59, endPoint x: 836, endPoint y: 87, distance: 514.4
click at [322, 59] on use at bounding box center [320, 61] width 7 height 7
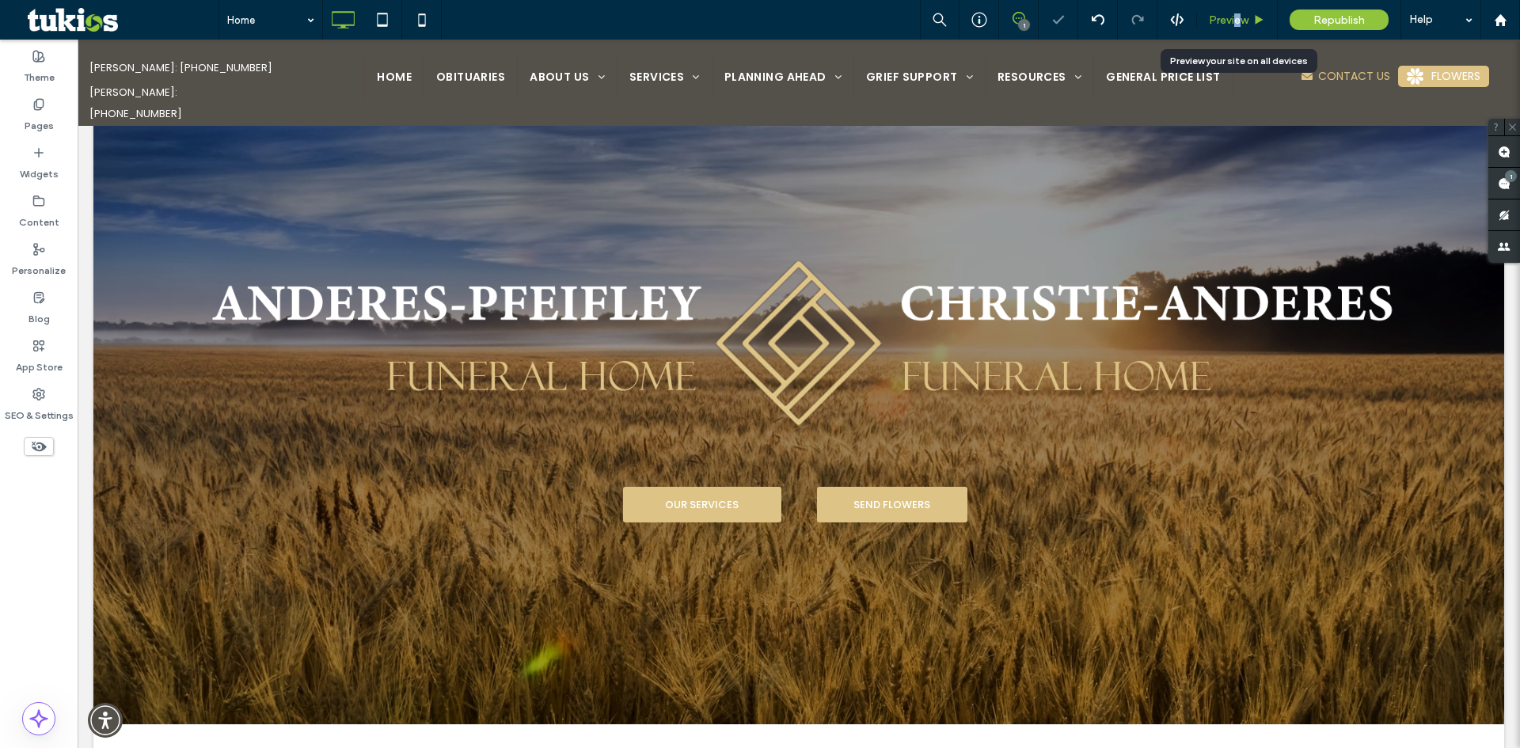
click at [1236, 13] on span "Preview" at bounding box center [1229, 19] width 40 height 13
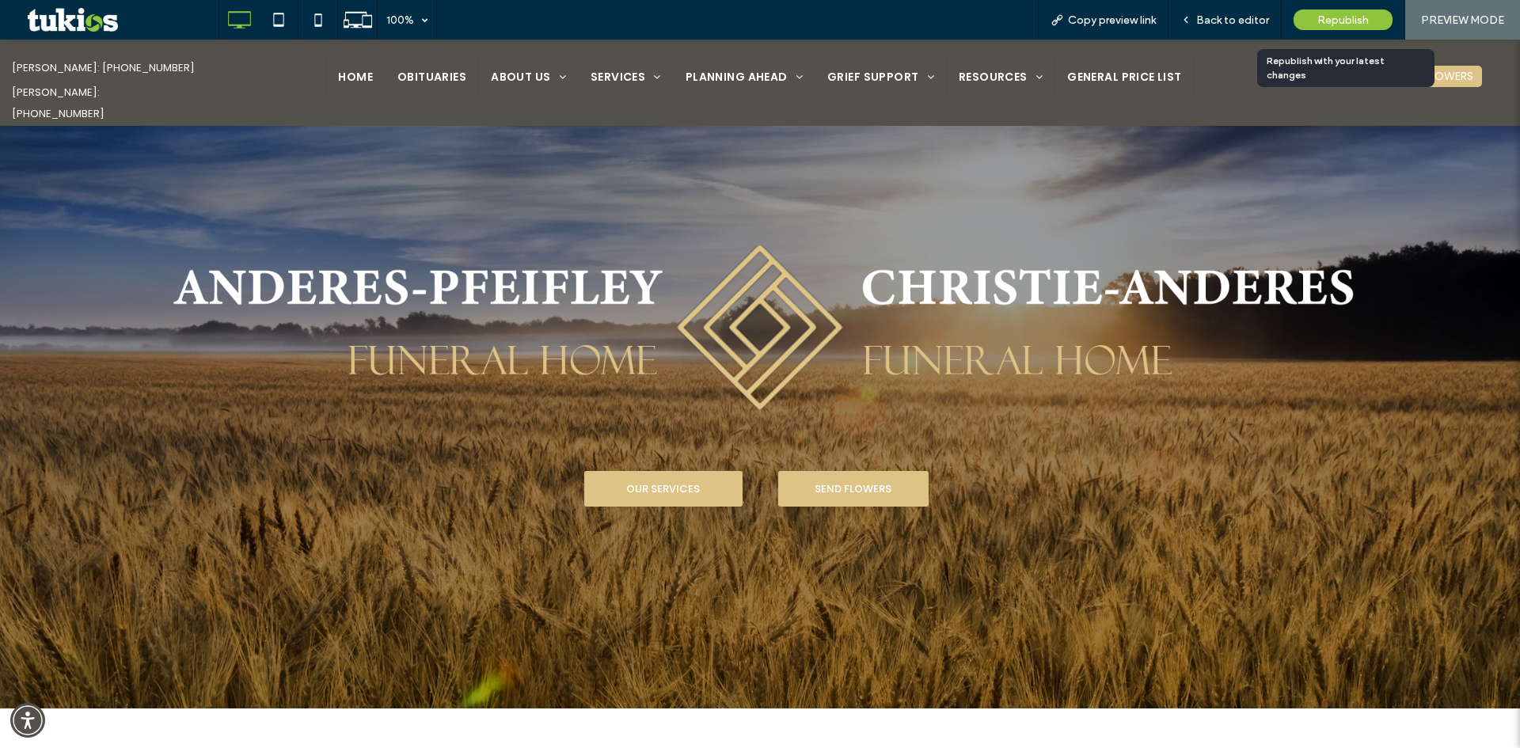
click at [1348, 24] on span "Republish" at bounding box center [1342, 19] width 51 height 13
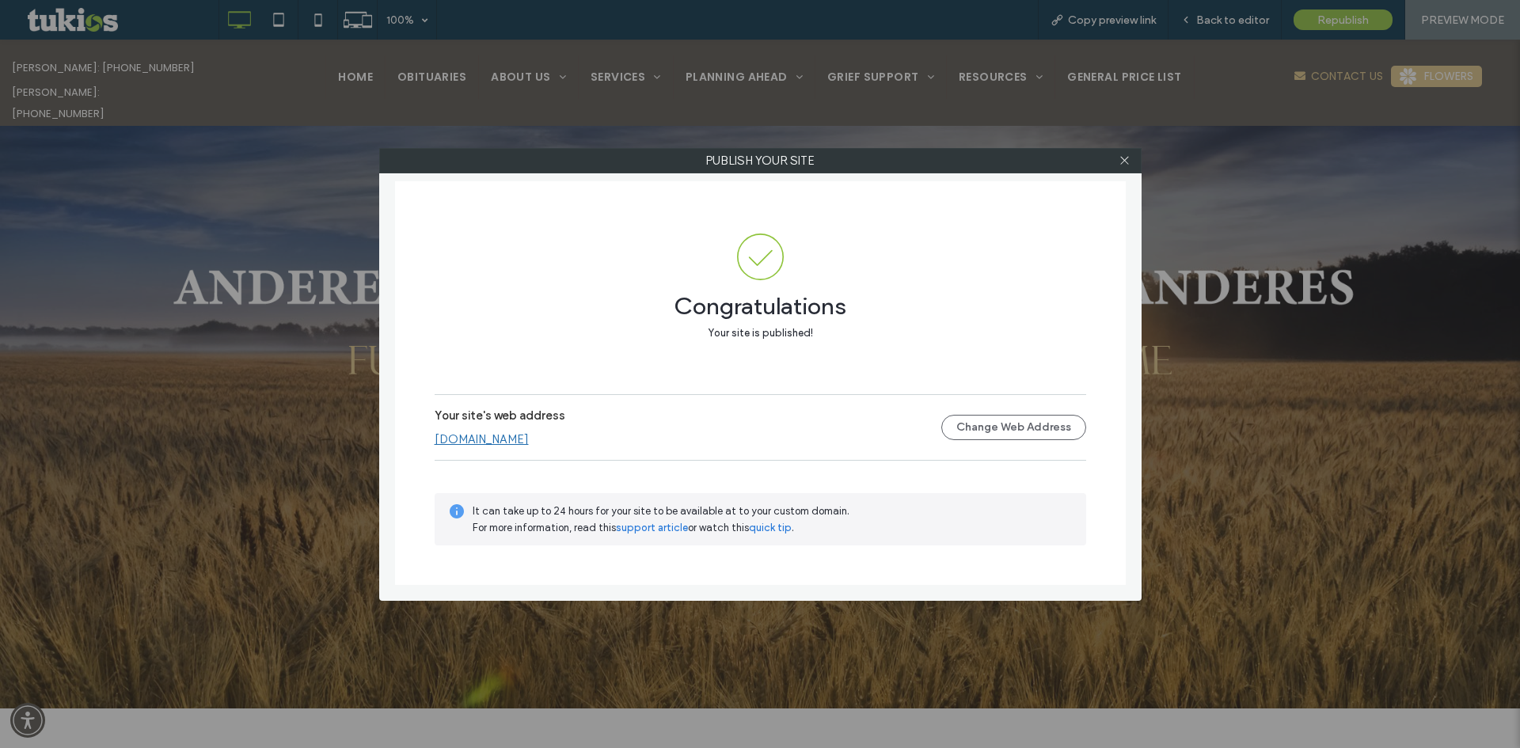
click at [505, 438] on link "[DOMAIN_NAME]" at bounding box center [482, 439] width 94 height 14
